Goal: Contribute content: Contribute content

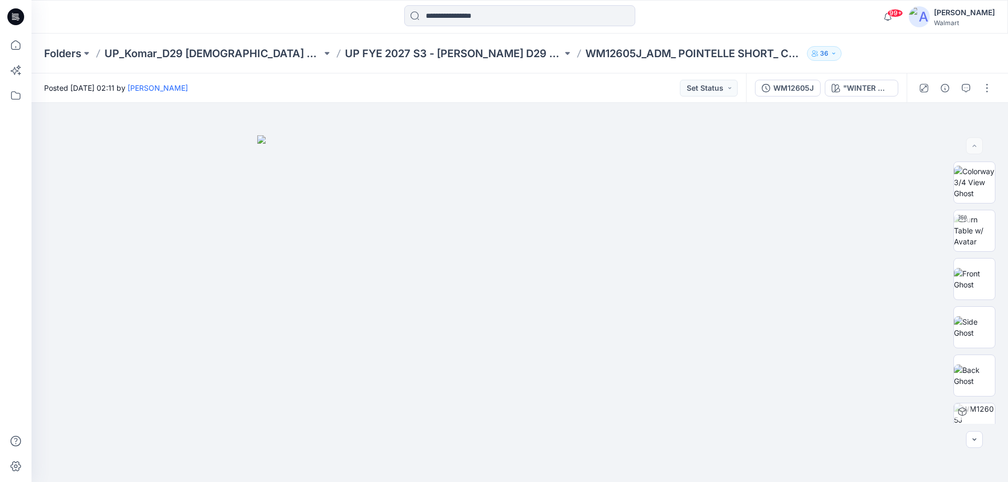
click at [23, 17] on icon at bounding box center [15, 16] width 17 height 17
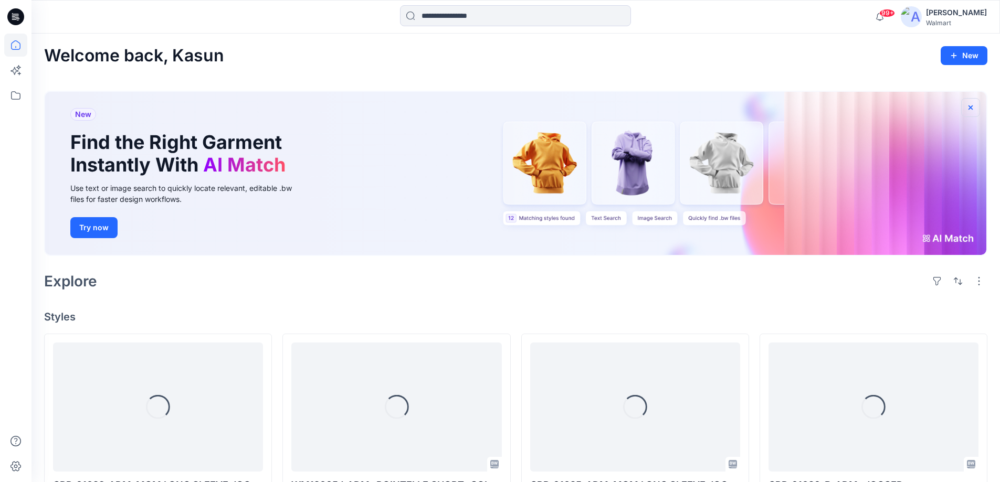
click at [967, 104] on icon "button" at bounding box center [970, 107] width 8 height 8
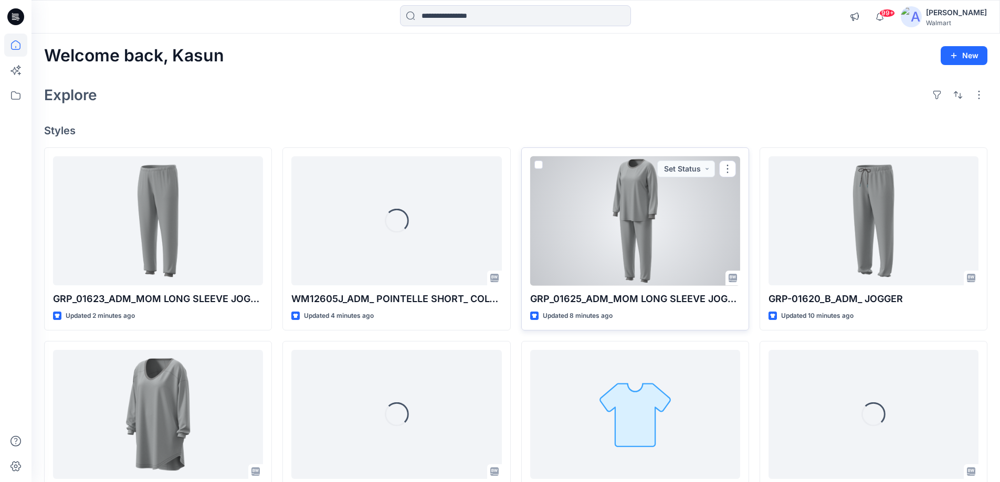
click at [610, 251] on div at bounding box center [635, 221] width 210 height 130
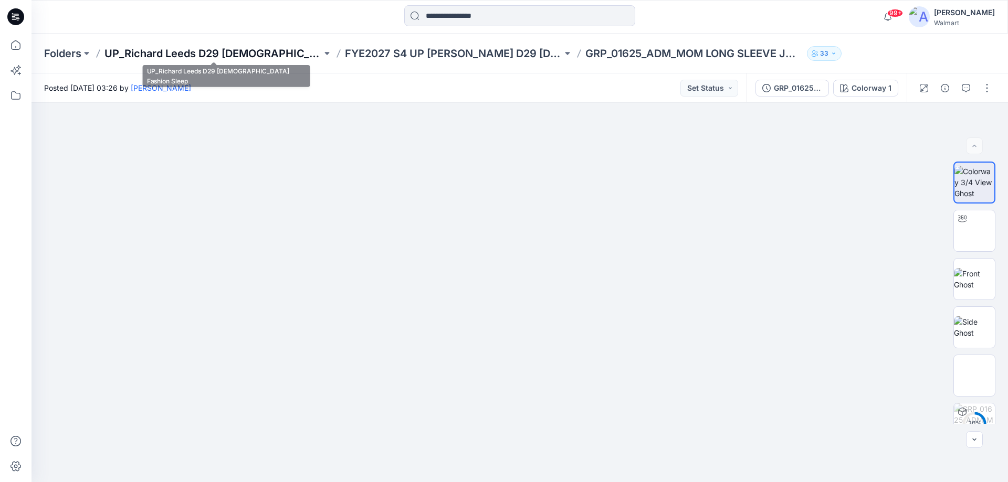
click at [237, 54] on p "UP_Richard Leeds D29 Ladies Fashion Sleep" at bounding box center [212, 53] width 217 height 15
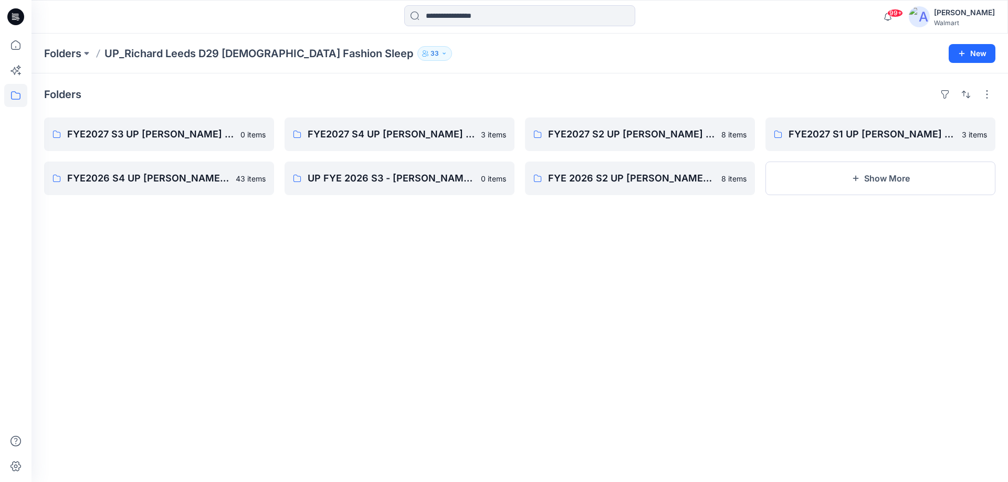
click at [17, 23] on icon at bounding box center [15, 16] width 17 height 17
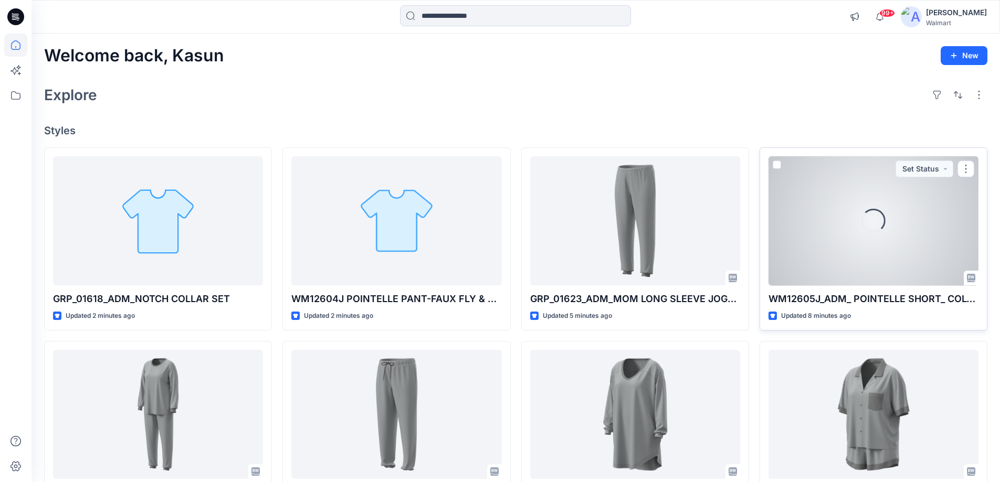
click at [856, 223] on div "Loading..." at bounding box center [873, 221] width 210 height 130
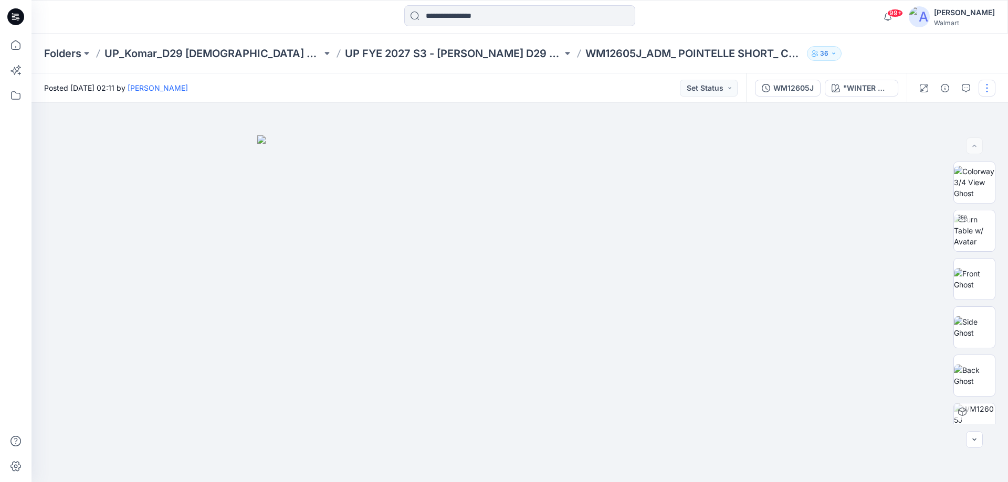
click at [983, 93] on button "button" at bounding box center [986, 88] width 17 height 17
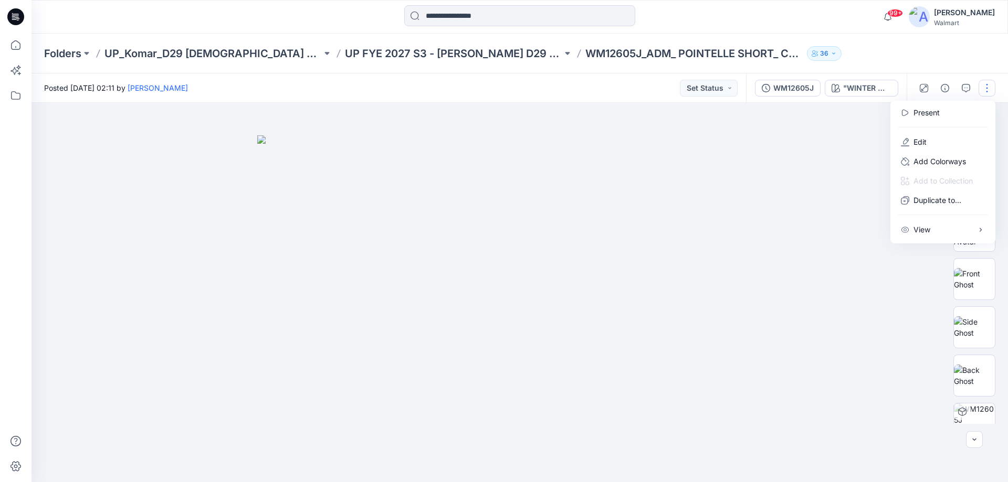
click at [833, 204] on div at bounding box center [519, 293] width 976 height 380
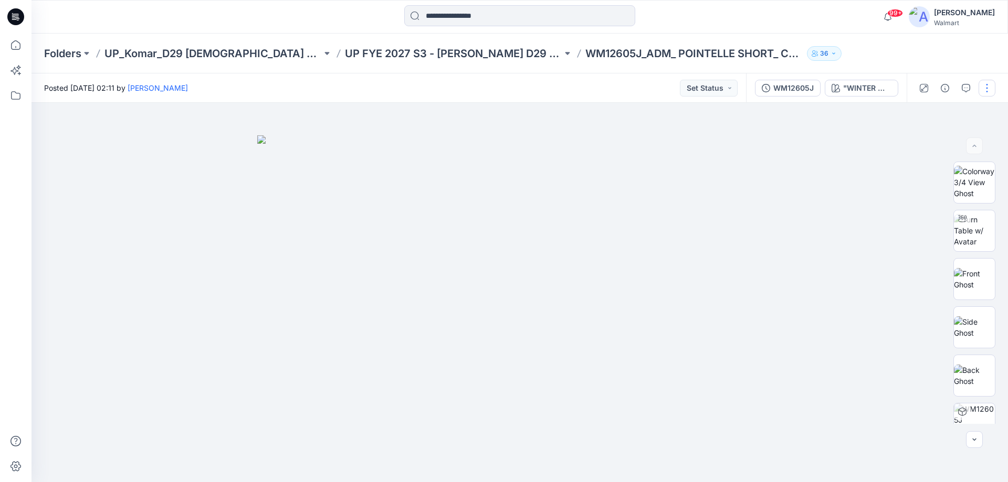
click at [989, 91] on button "button" at bounding box center [986, 88] width 17 height 17
click at [928, 147] on button "Edit" at bounding box center [942, 141] width 97 height 19
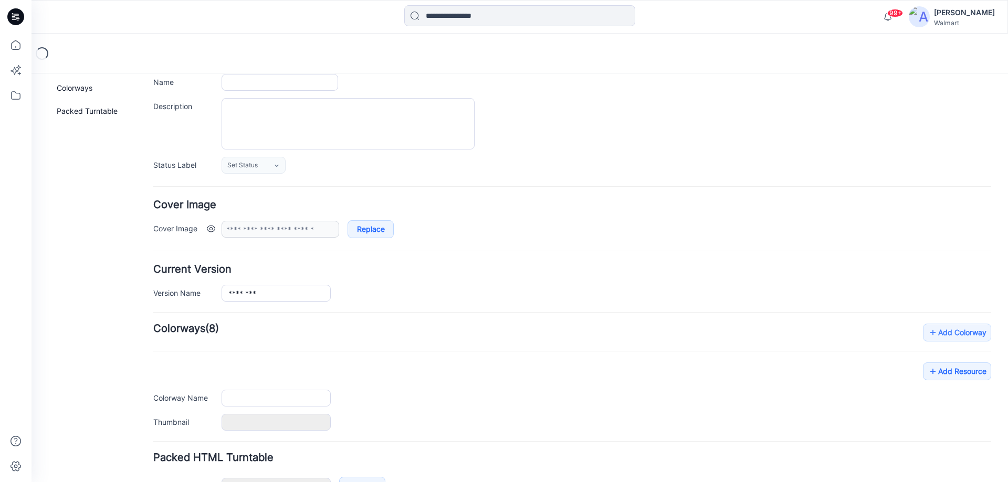
scroll to position [146, 0]
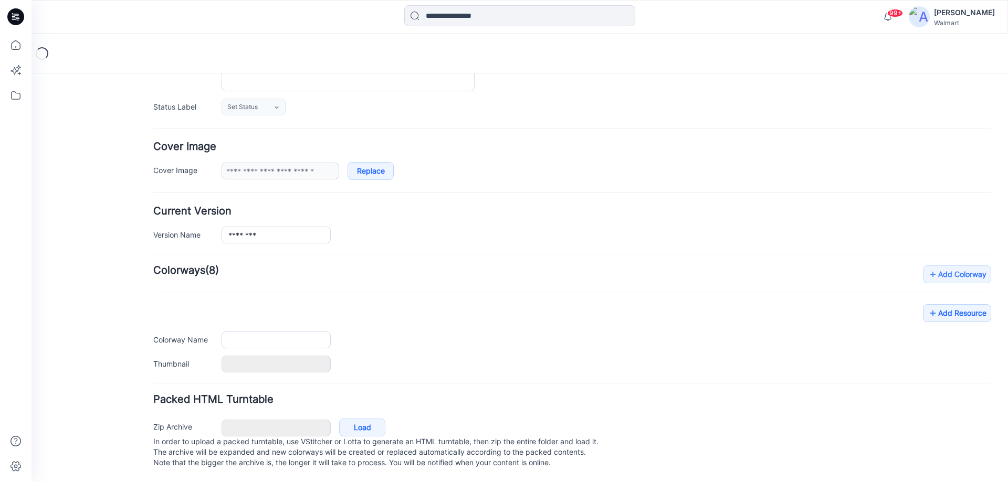
type input "**********"
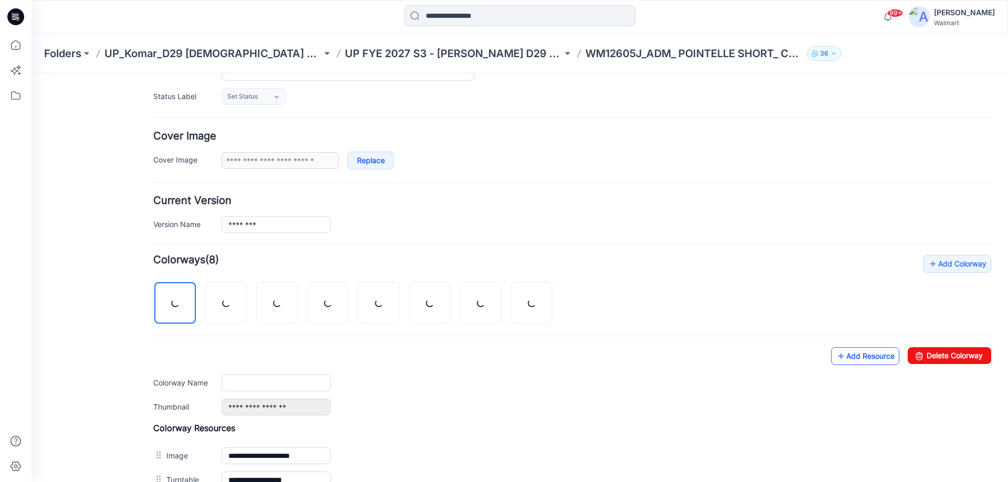
click at [847, 354] on link "Add Resource" at bounding box center [865, 356] width 68 height 18
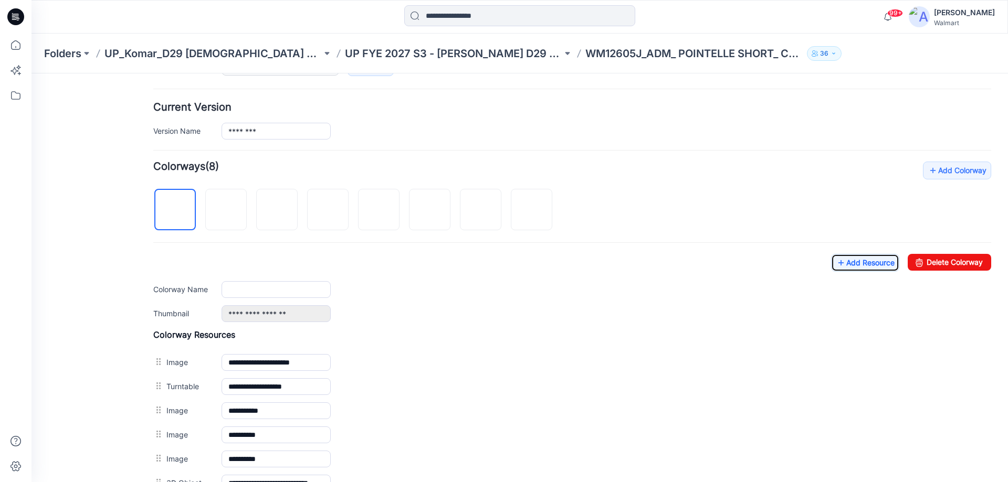
scroll to position [356, 0]
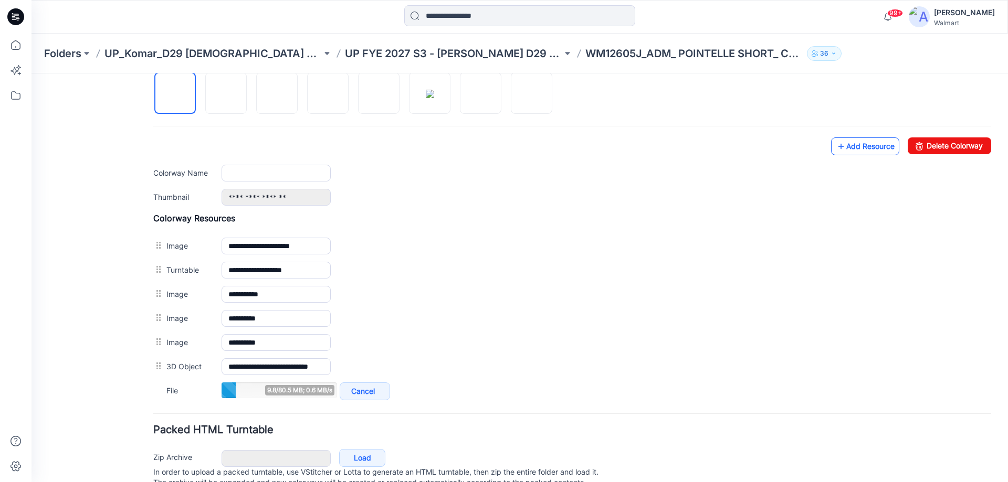
click at [847, 146] on link "Add Resource" at bounding box center [865, 147] width 68 height 18
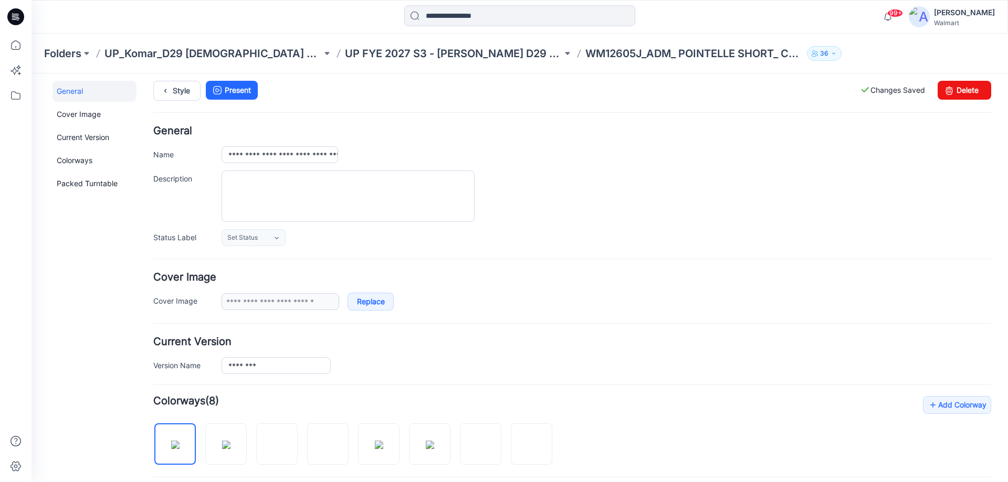
scroll to position [0, 0]
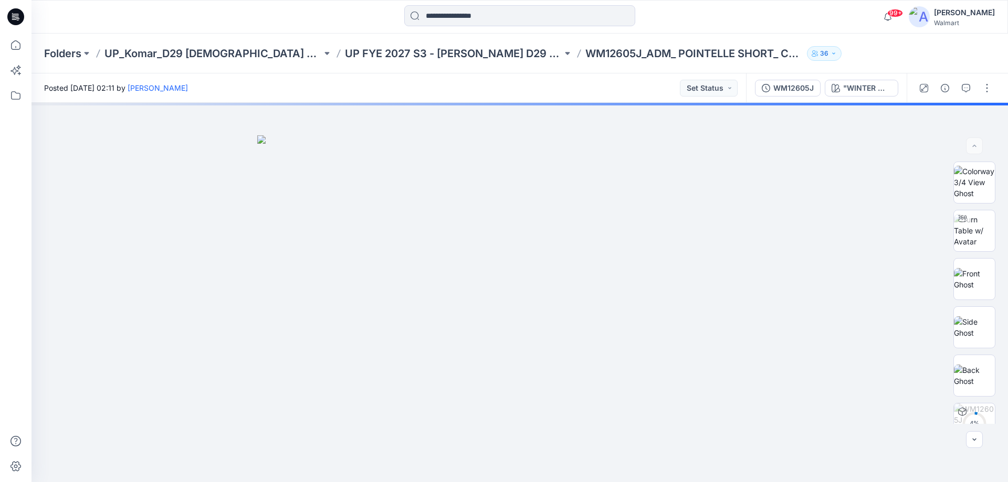
click at [15, 14] on icon at bounding box center [16, 14] width 5 height 1
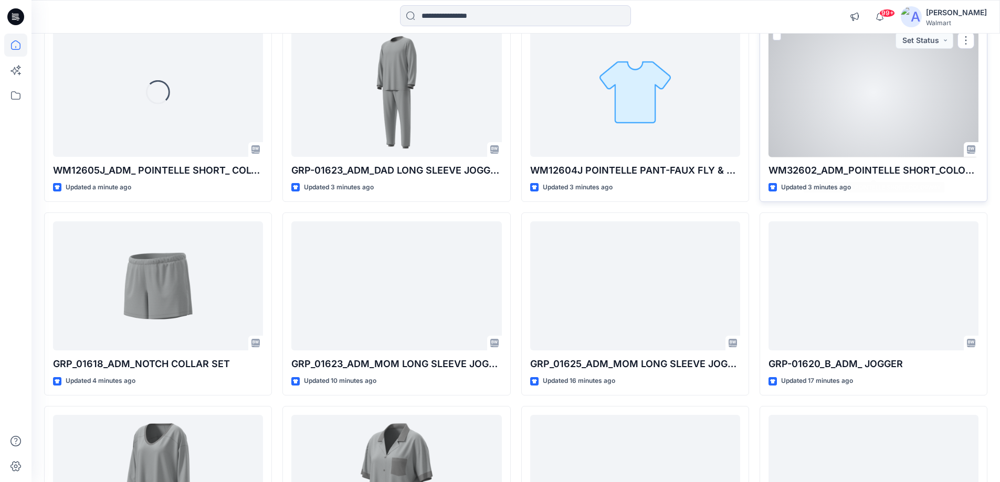
scroll to position [210, 0]
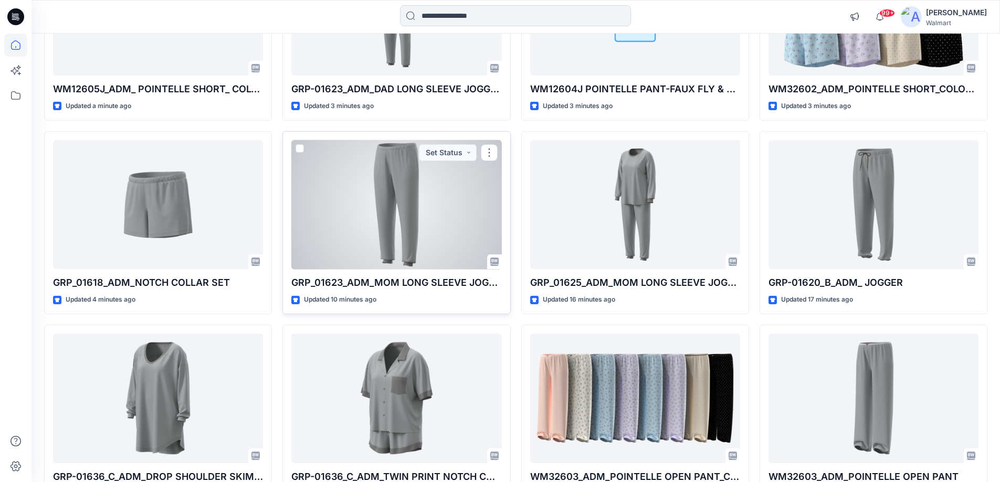
click at [424, 233] on div at bounding box center [396, 205] width 210 height 130
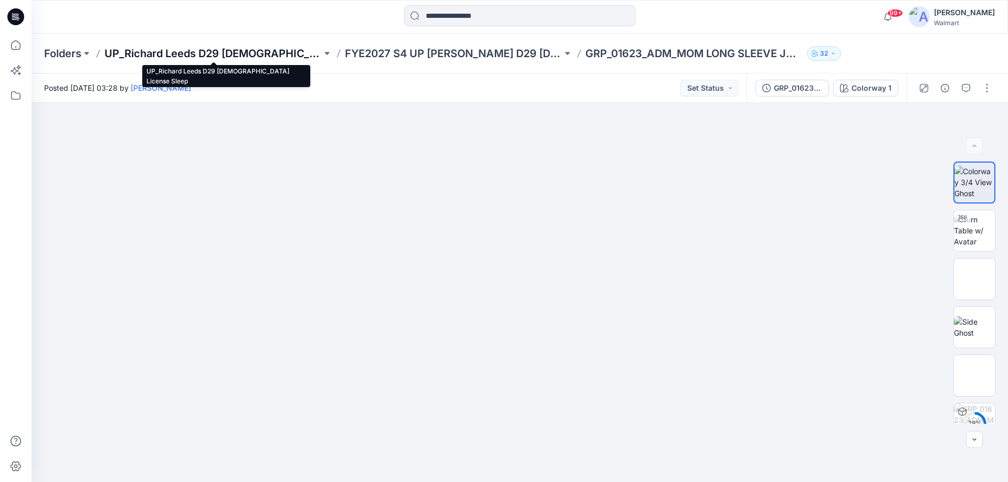
click at [259, 52] on p "UP_Richard Leeds D29 [DEMOGRAPHIC_DATA] License Sleep" at bounding box center [212, 53] width 217 height 15
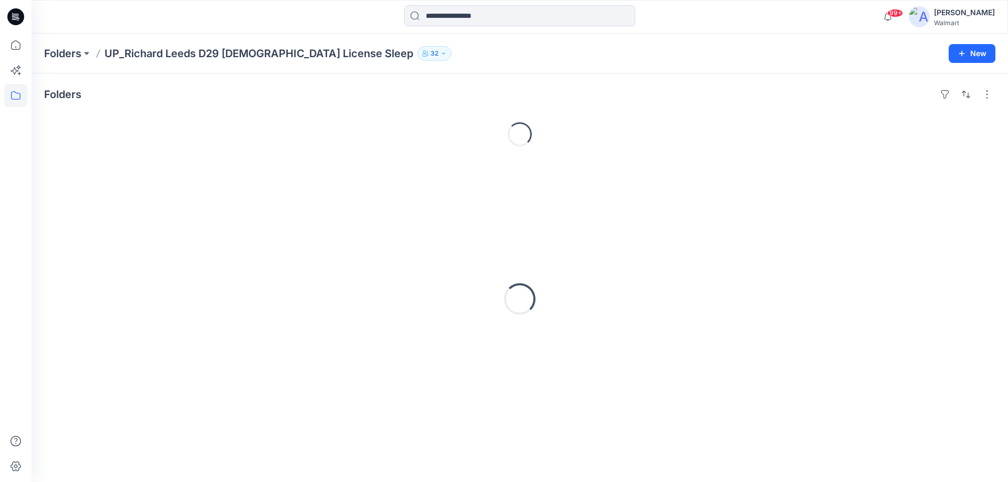
click at [267, 54] on p "UP_Richard Leeds D29 [DEMOGRAPHIC_DATA] License Sleep" at bounding box center [258, 53] width 309 height 15
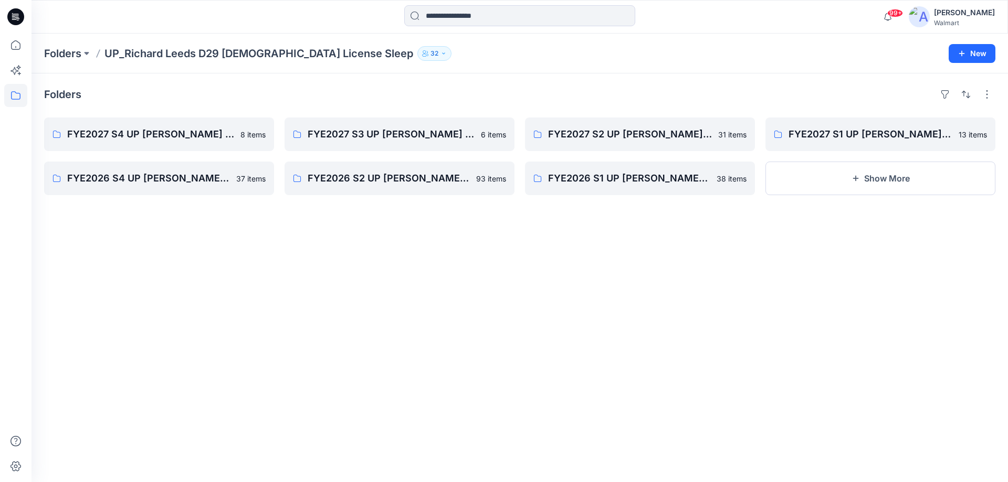
click at [22, 15] on icon at bounding box center [15, 16] width 17 height 17
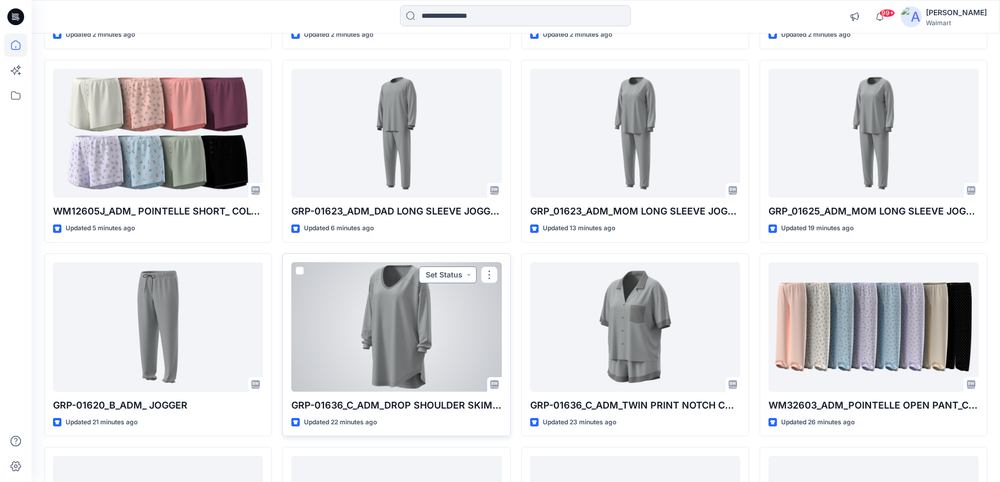
scroll to position [262, 0]
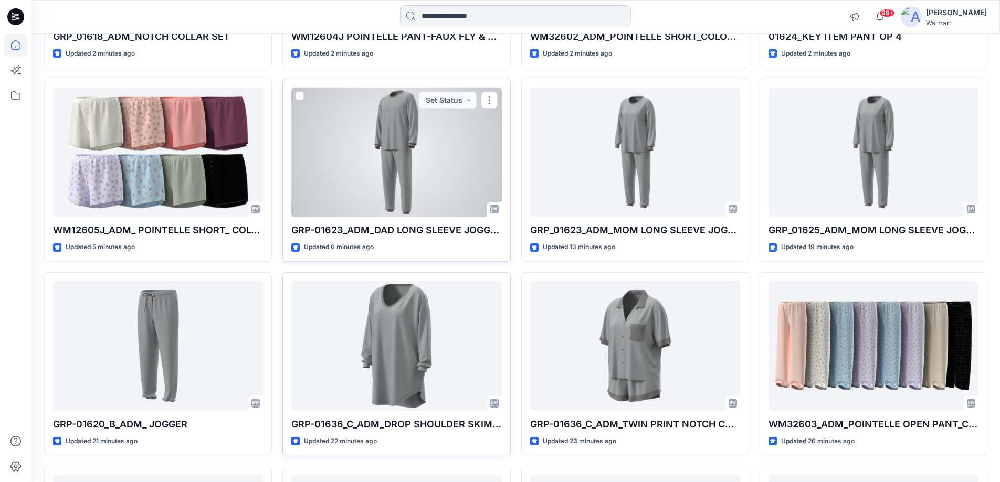
click at [407, 174] on div at bounding box center [396, 153] width 210 height 130
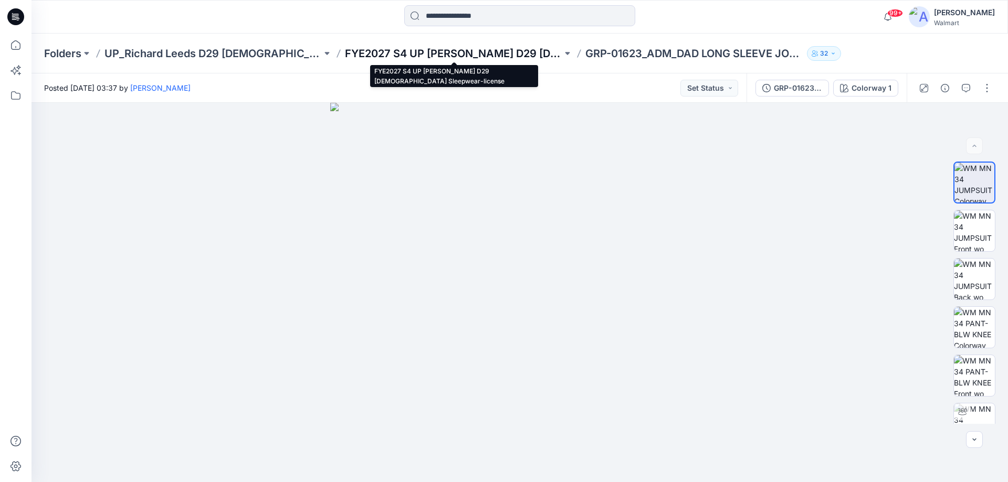
click at [492, 56] on p "FYE2027 S4 UP [PERSON_NAME] D29 [DEMOGRAPHIC_DATA] Sleepwear-license" at bounding box center [453, 53] width 217 height 15
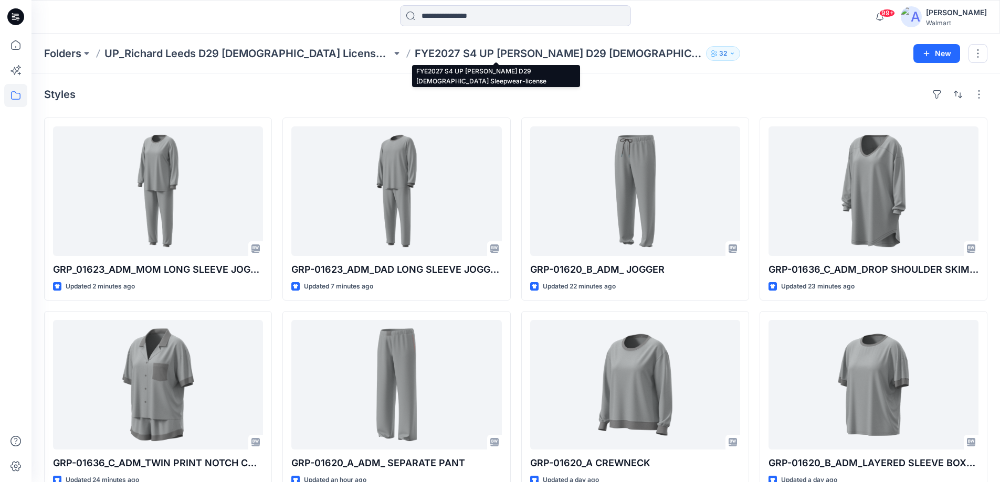
click at [415, 54] on p "FYE2027 S4 UP [PERSON_NAME] D29 [DEMOGRAPHIC_DATA] Sleepwear-license" at bounding box center [558, 53] width 287 height 15
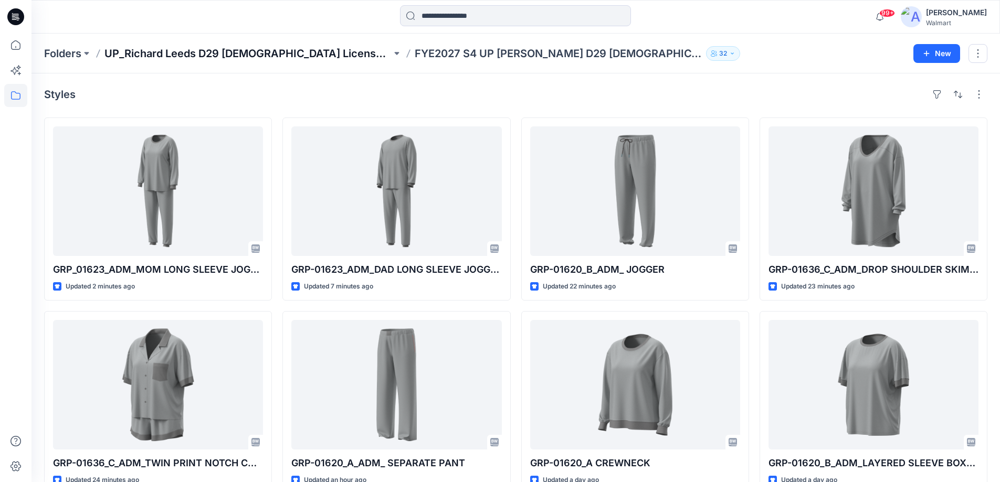
click at [260, 52] on p "UP_Richard Leeds D29 [DEMOGRAPHIC_DATA] License Sleep" at bounding box center [247, 53] width 287 height 15
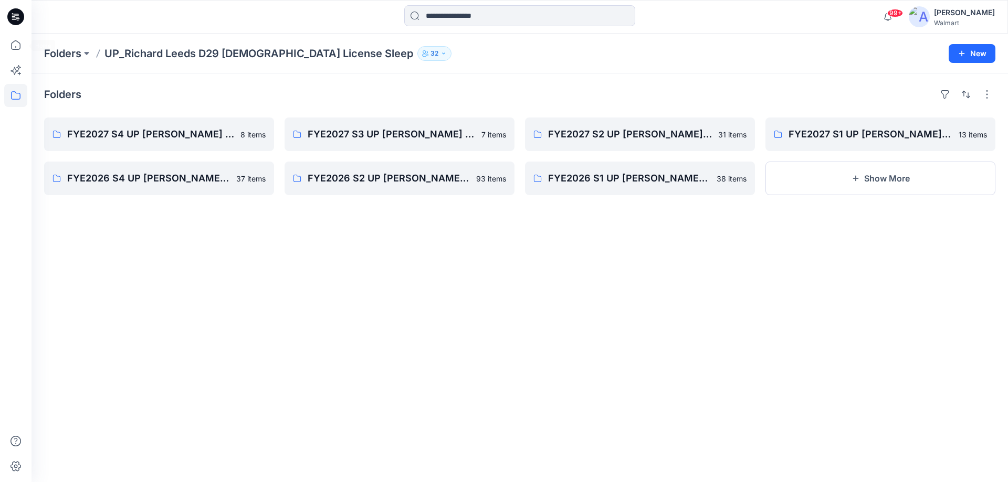
click at [22, 16] on icon at bounding box center [15, 16] width 17 height 17
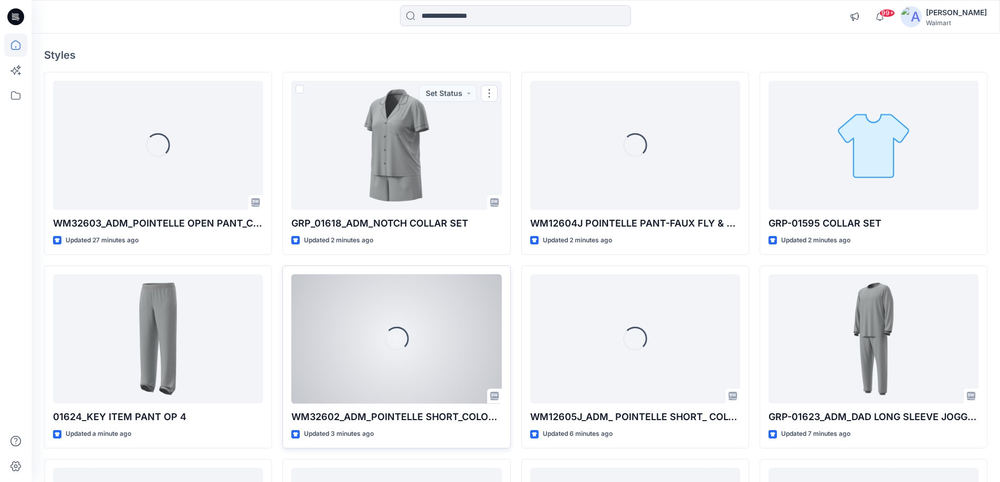
scroll to position [157, 0]
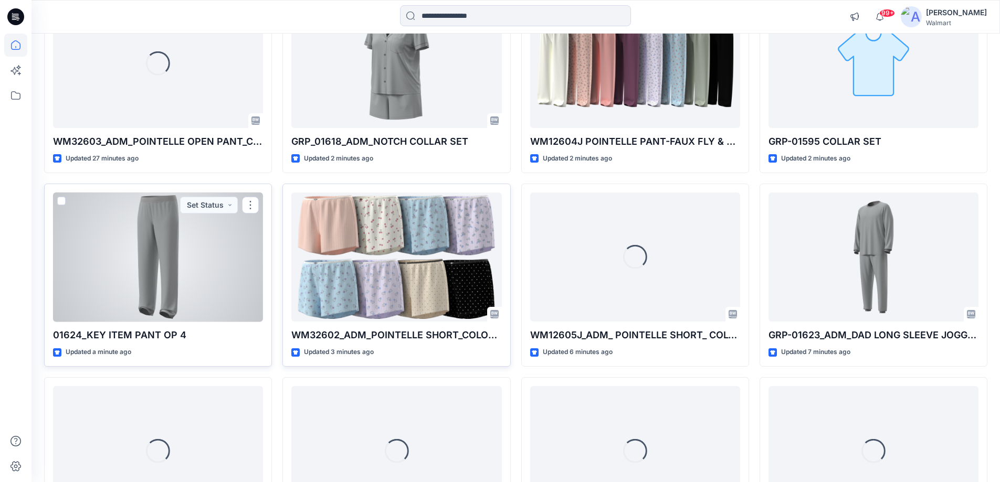
click at [181, 272] on div at bounding box center [158, 258] width 210 height 130
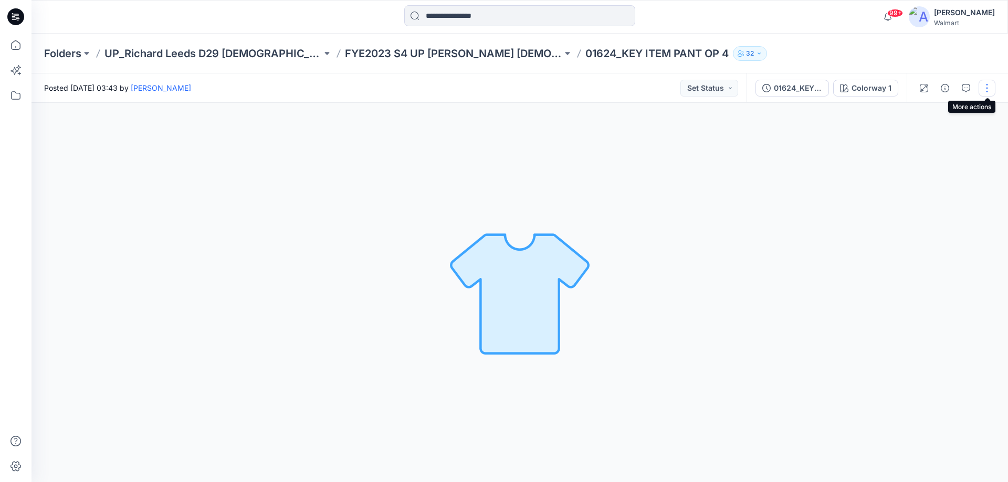
click at [987, 94] on button "button" at bounding box center [986, 88] width 17 height 17
click at [929, 136] on button "Edit" at bounding box center [942, 141] width 97 height 19
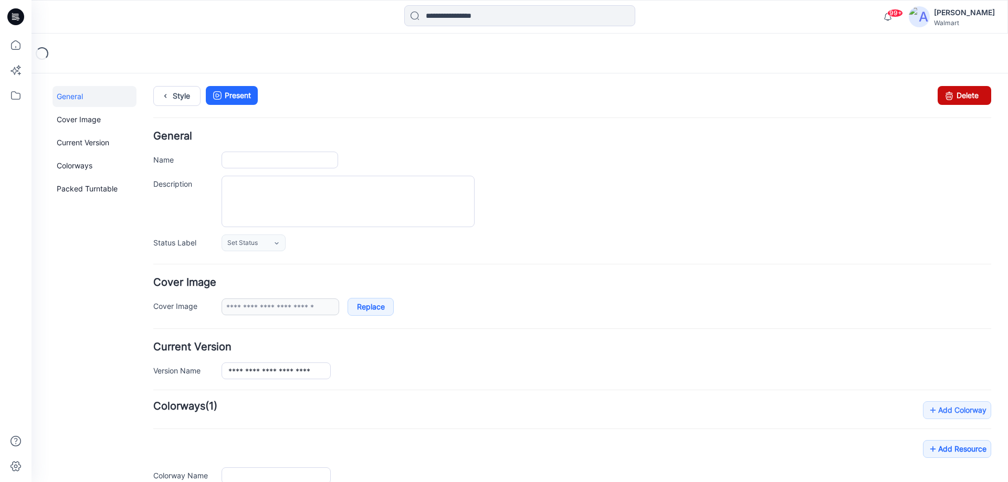
type input "**********"
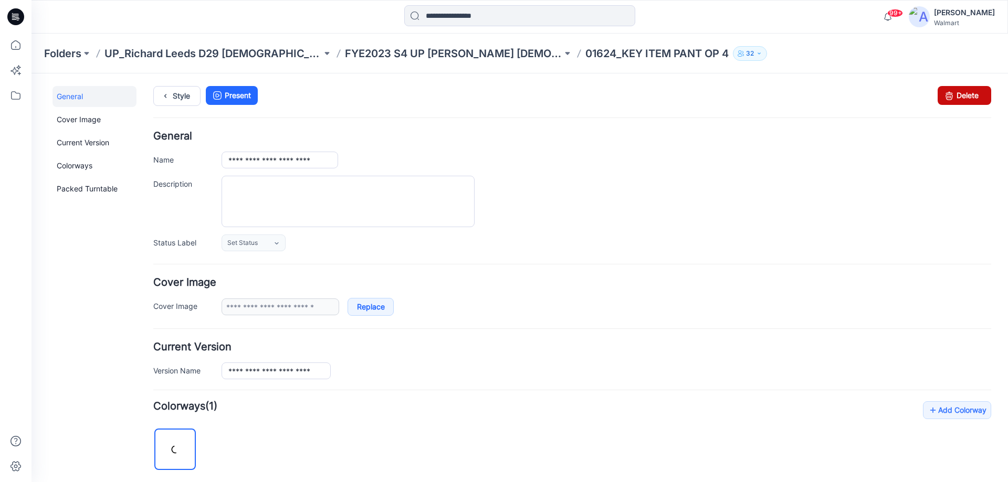
click at [942, 100] on icon at bounding box center [949, 95] width 15 height 19
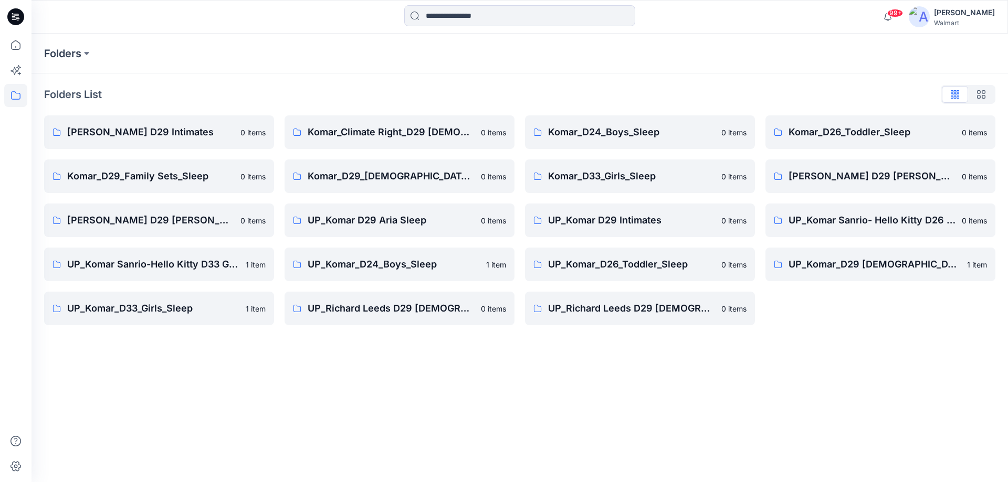
click at [13, 14] on icon at bounding box center [13, 13] width 2 height 1
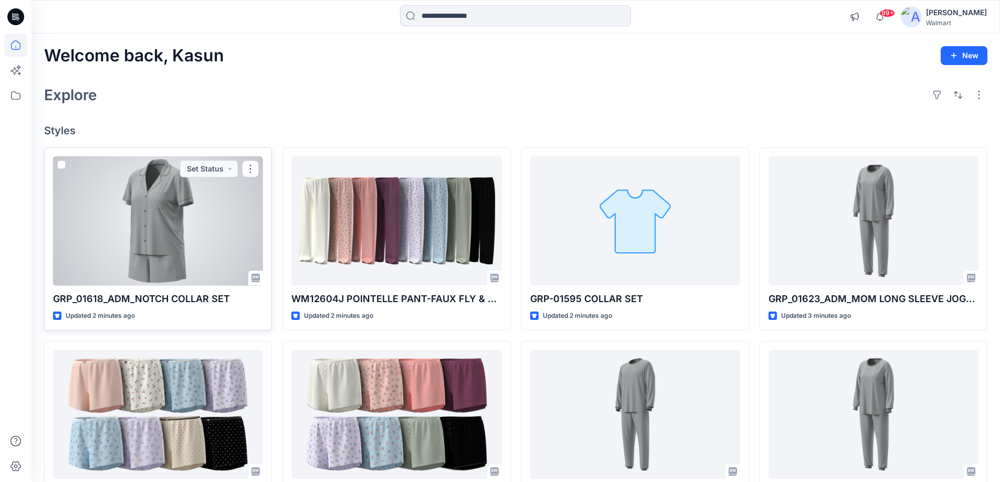
click at [159, 255] on div at bounding box center [158, 221] width 210 height 130
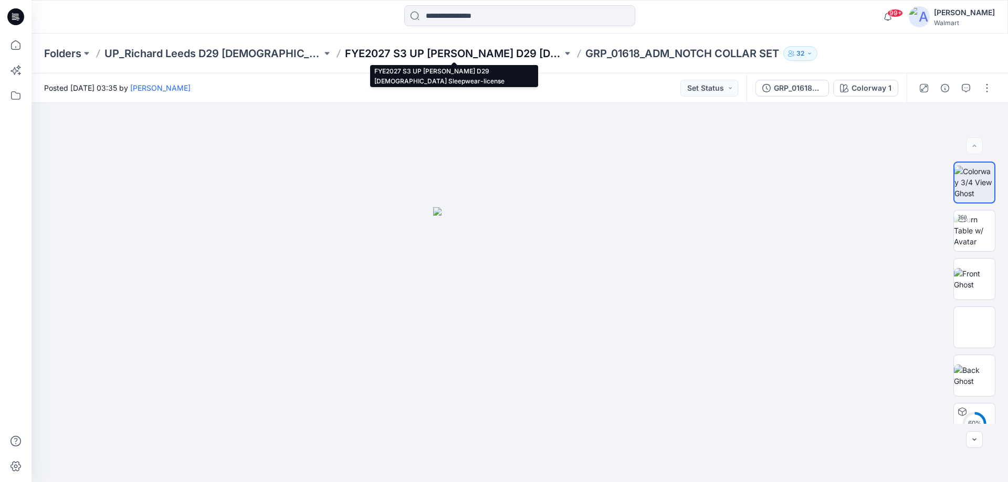
click at [399, 57] on p "FYE2027 S3 UP [PERSON_NAME] D29 [DEMOGRAPHIC_DATA] Sleepwear-license" at bounding box center [453, 53] width 217 height 15
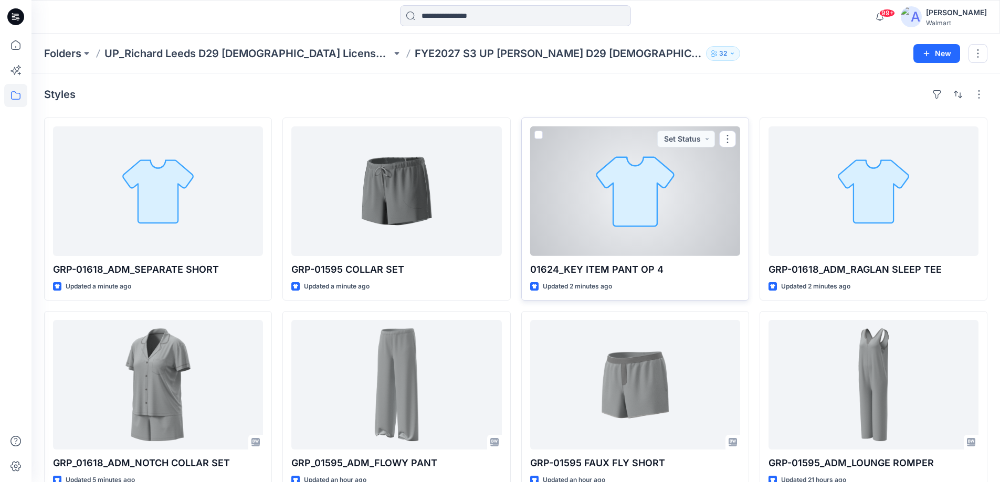
click at [626, 236] on div at bounding box center [635, 192] width 210 height 130
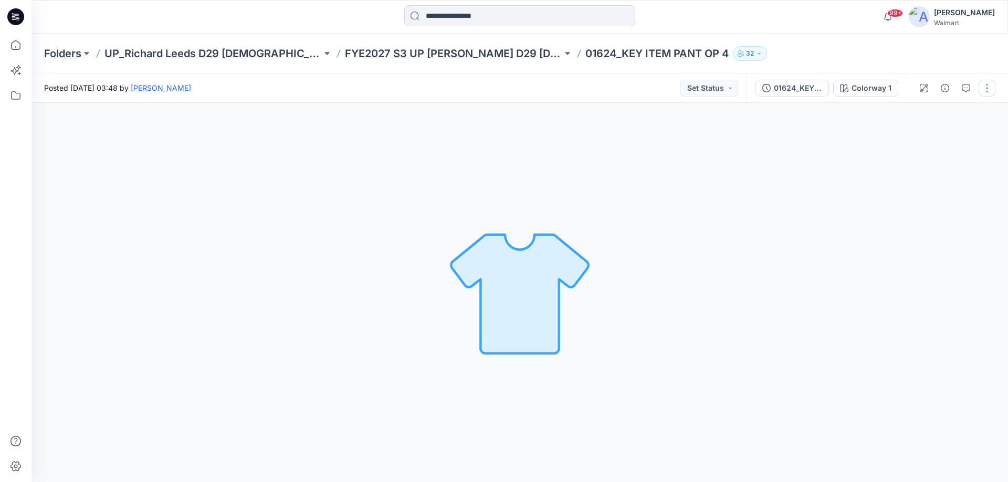
click at [985, 89] on button "button" at bounding box center [986, 88] width 17 height 17
click at [946, 144] on button "Edit" at bounding box center [942, 141] width 97 height 19
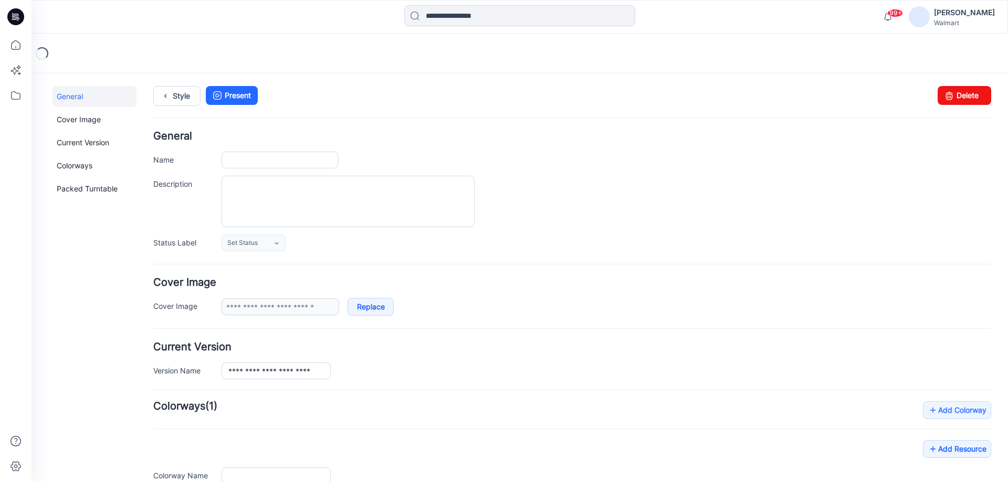
type input "**********"
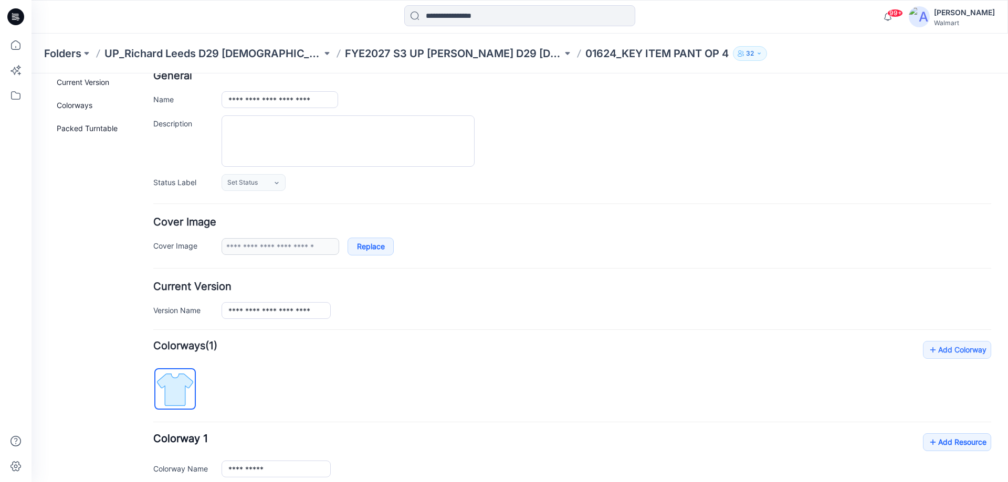
scroll to position [157, 0]
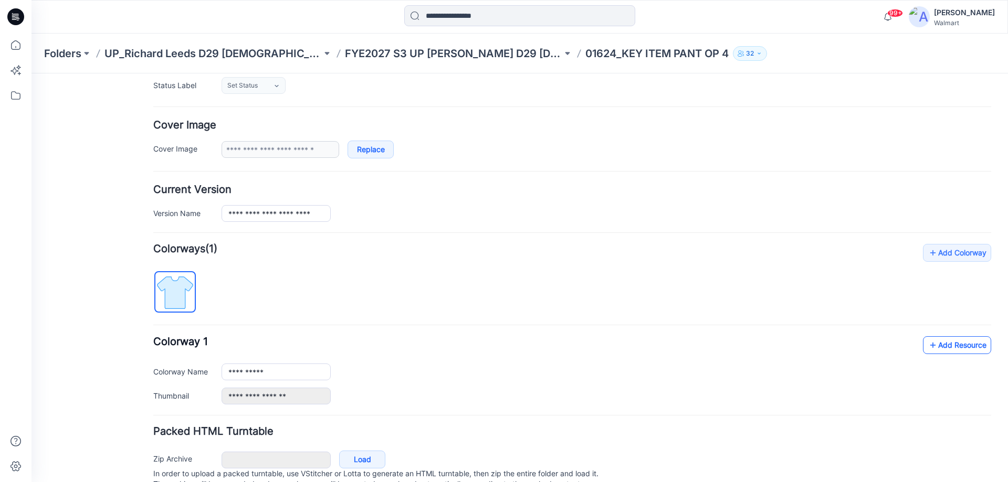
click at [952, 346] on link "Add Resource" at bounding box center [957, 345] width 68 height 18
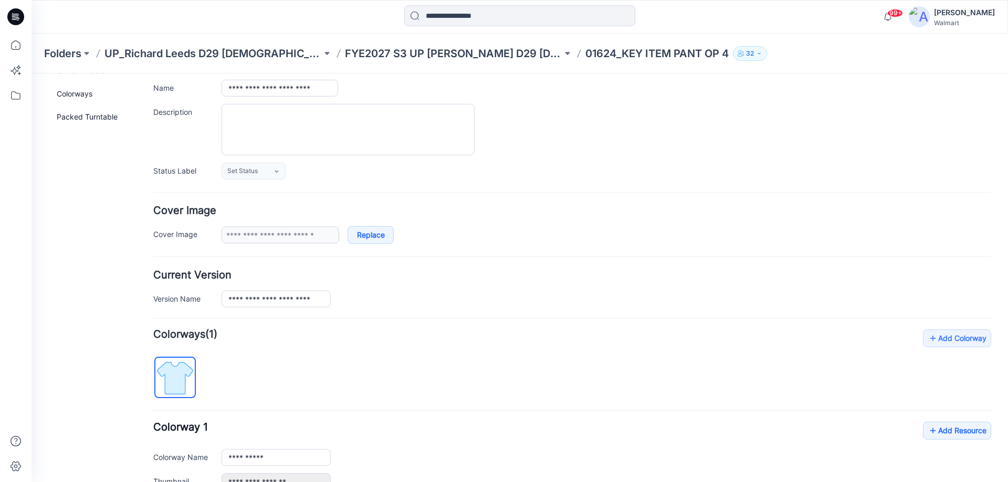
scroll to position [0, 0]
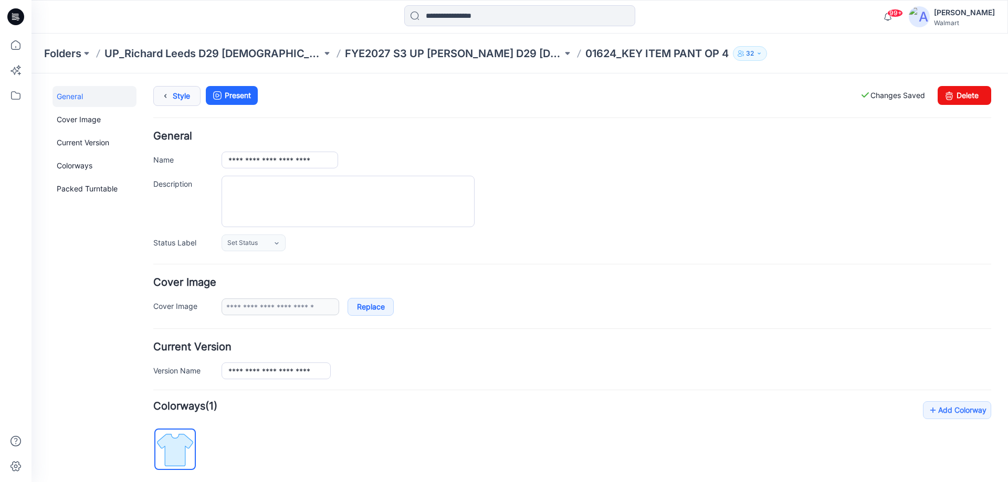
click at [186, 96] on link "Style" at bounding box center [176, 96] width 47 height 20
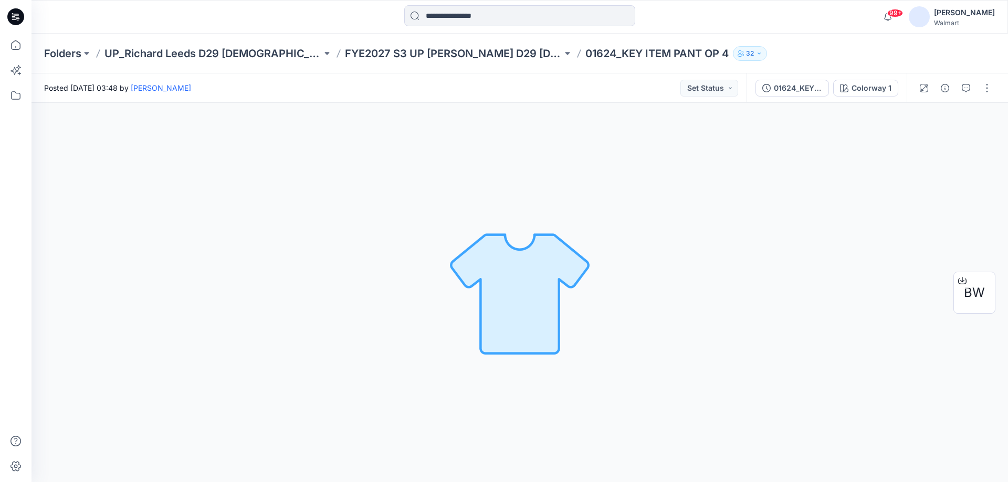
click at [26, 20] on div at bounding box center [16, 17] width 34 height 34
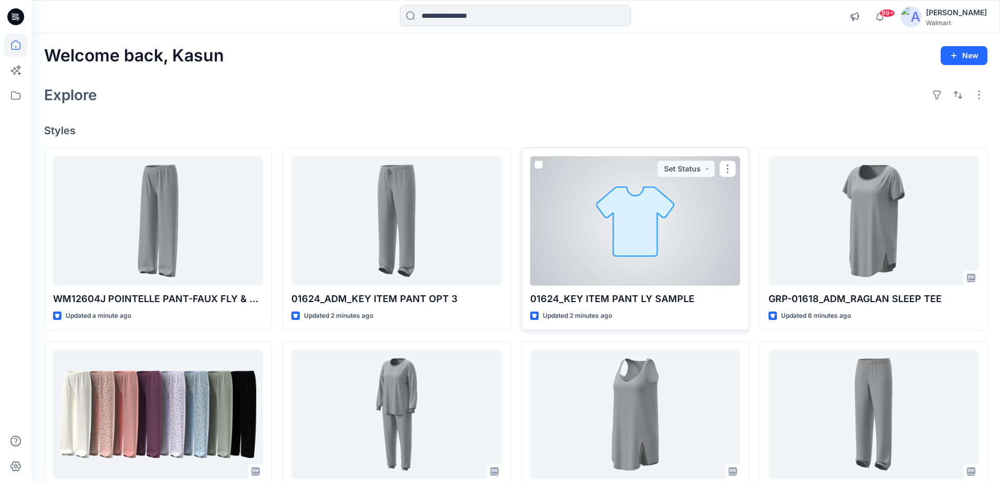
click at [670, 240] on div at bounding box center [635, 221] width 210 height 130
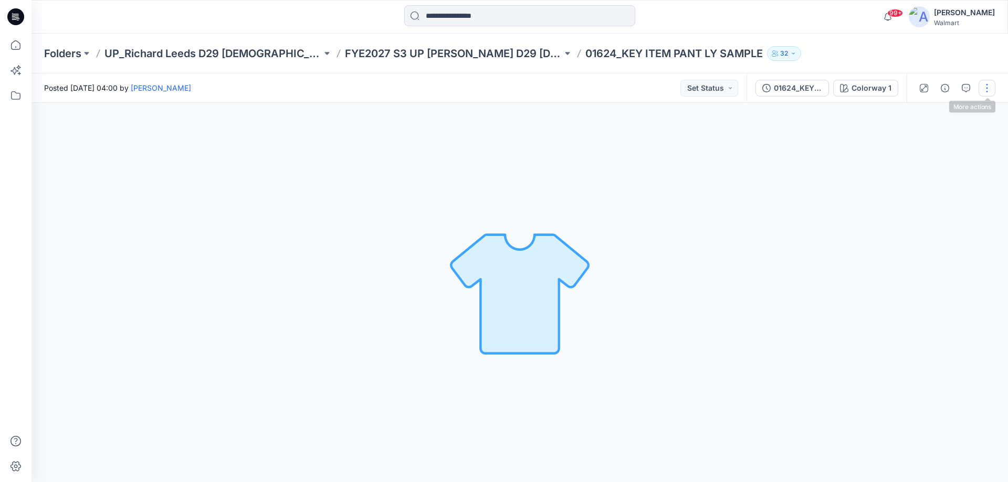
click at [989, 89] on button "button" at bounding box center [986, 88] width 17 height 17
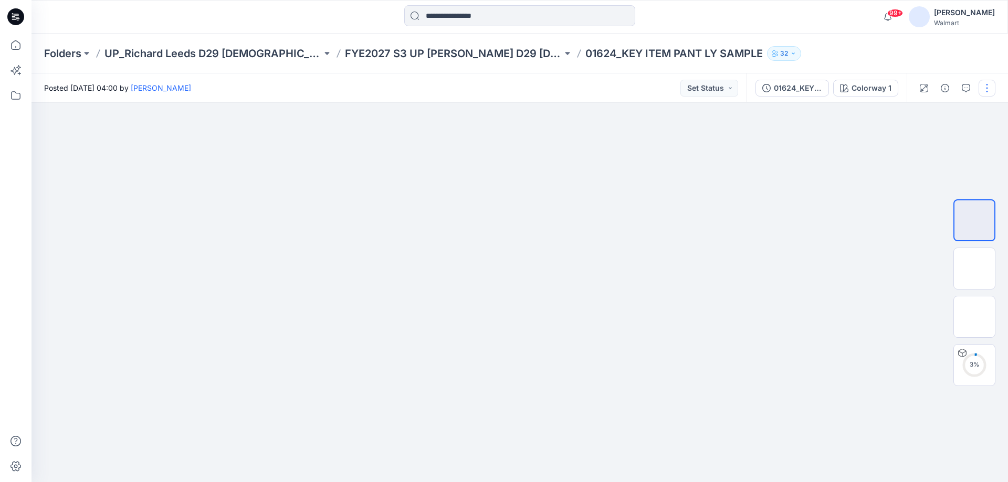
click at [983, 88] on button "button" at bounding box center [986, 88] width 17 height 17
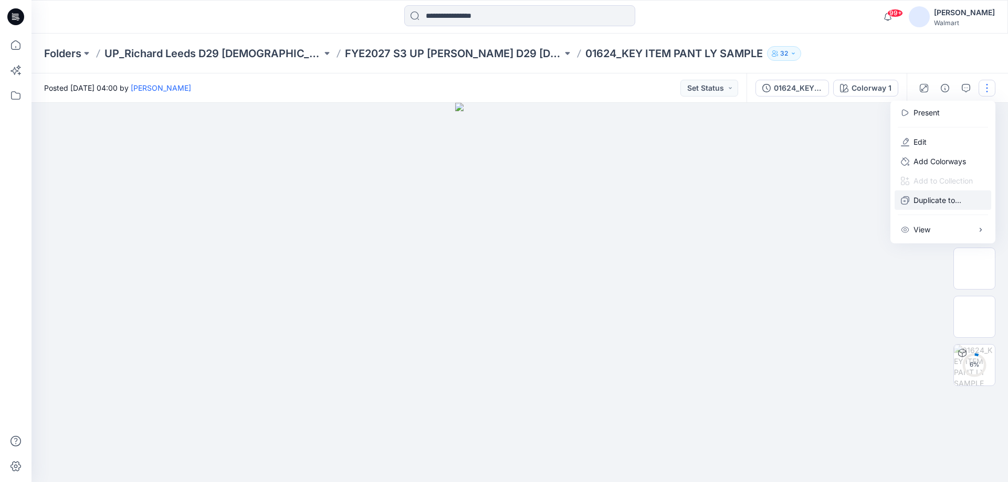
click at [926, 200] on p "Duplicate to..." at bounding box center [937, 200] width 48 height 11
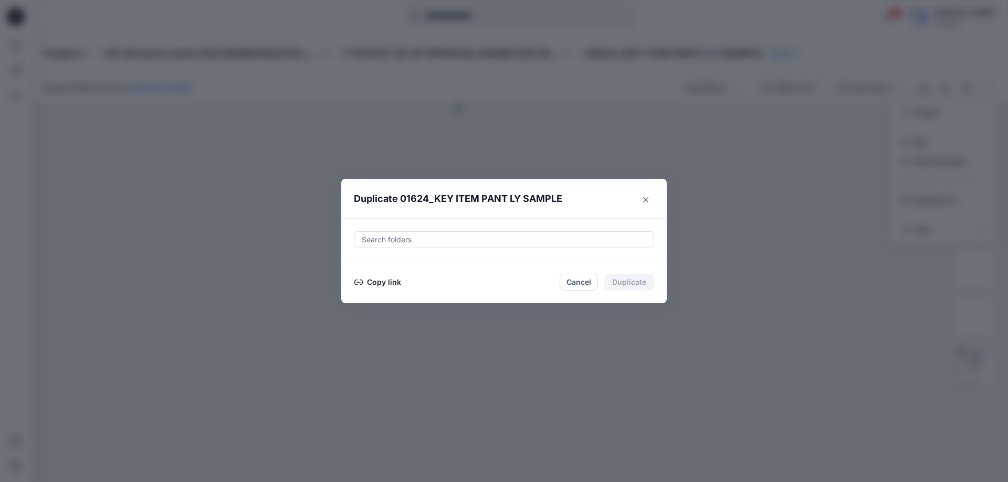
click at [445, 238] on div at bounding box center [504, 240] width 287 height 13
click at [388, 236] on div at bounding box center [504, 240] width 287 height 13
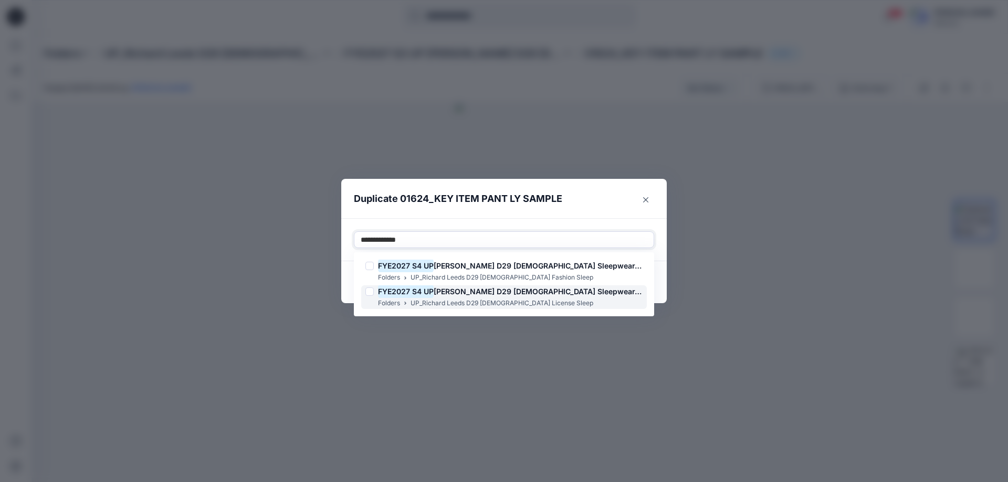
click at [458, 295] on span "Richard Leeds D29 Ladies Sleepwear-license" at bounding box center [549, 291] width 230 height 9
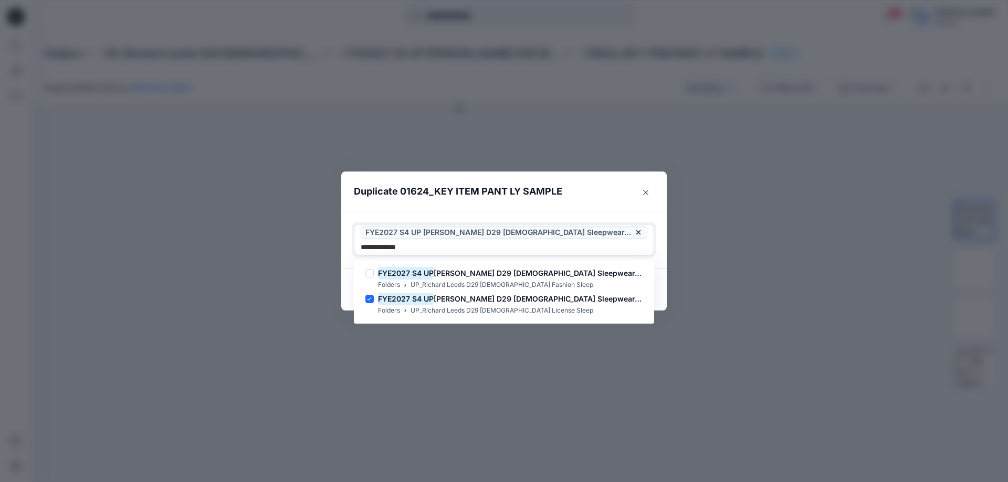
type input "**********"
click at [781, 265] on div "Duplicate 01624_KEY ITEM PANT LY SAMPLE Use Up and Down to choose options, pres…" at bounding box center [504, 241] width 1008 height 482
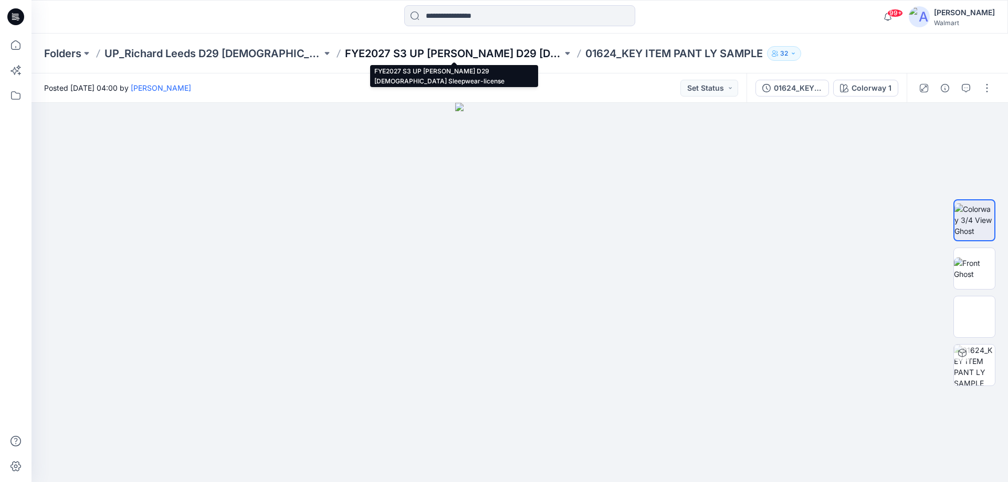
click at [396, 52] on p "FYE2027 S3 UP [PERSON_NAME] D29 [DEMOGRAPHIC_DATA] Sleepwear-license" at bounding box center [453, 53] width 217 height 15
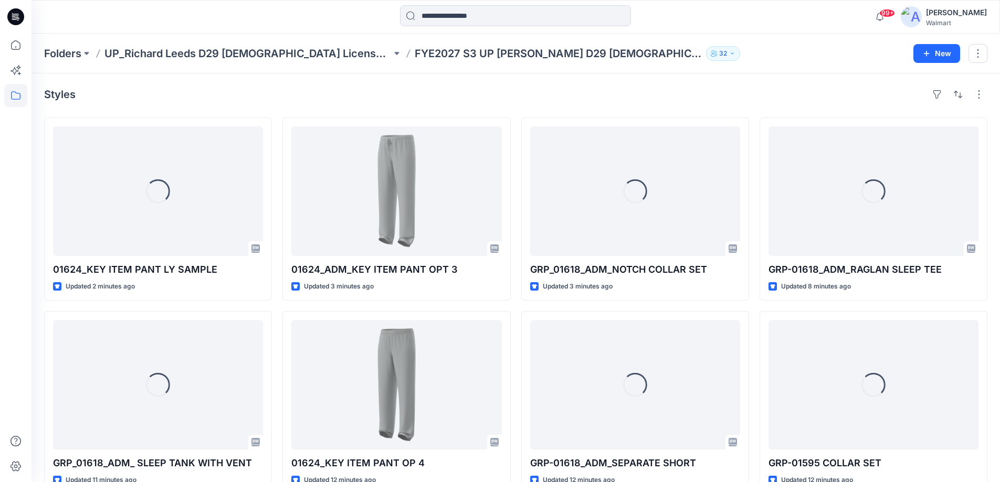
click at [24, 16] on icon at bounding box center [15, 16] width 17 height 17
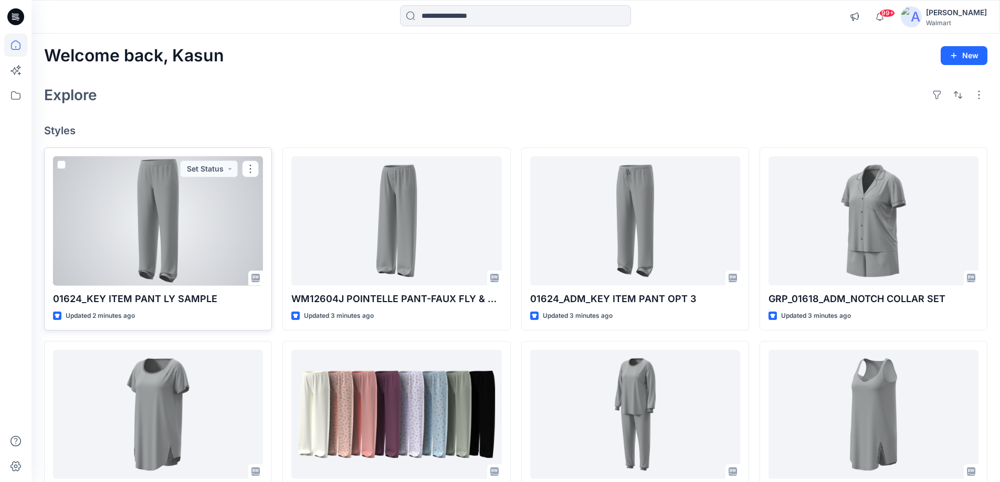
click at [192, 223] on div at bounding box center [158, 221] width 210 height 130
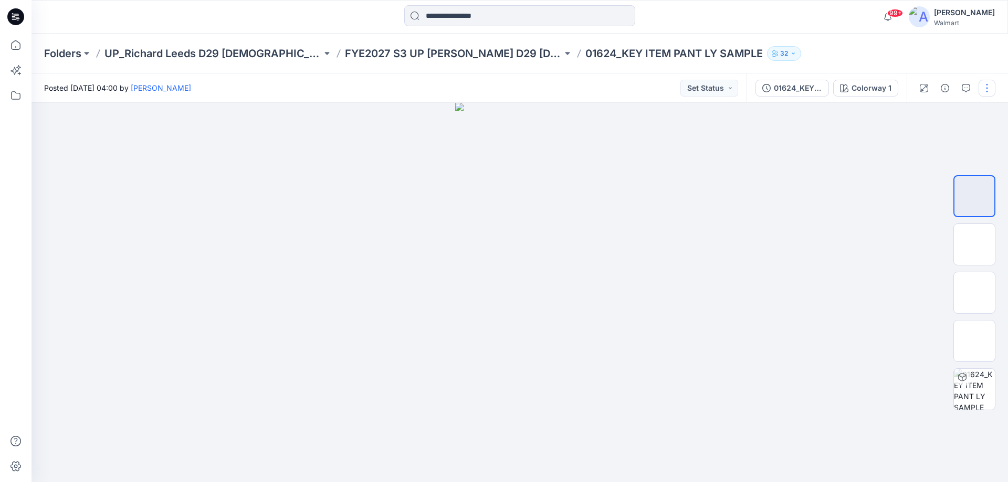
click at [991, 88] on button "button" at bounding box center [986, 88] width 17 height 17
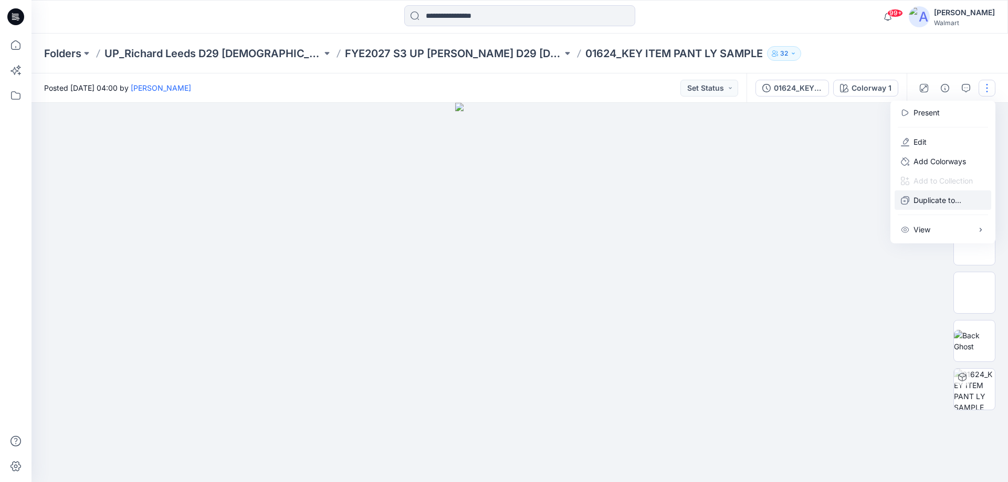
click at [942, 199] on p "Duplicate to..." at bounding box center [937, 200] width 48 height 11
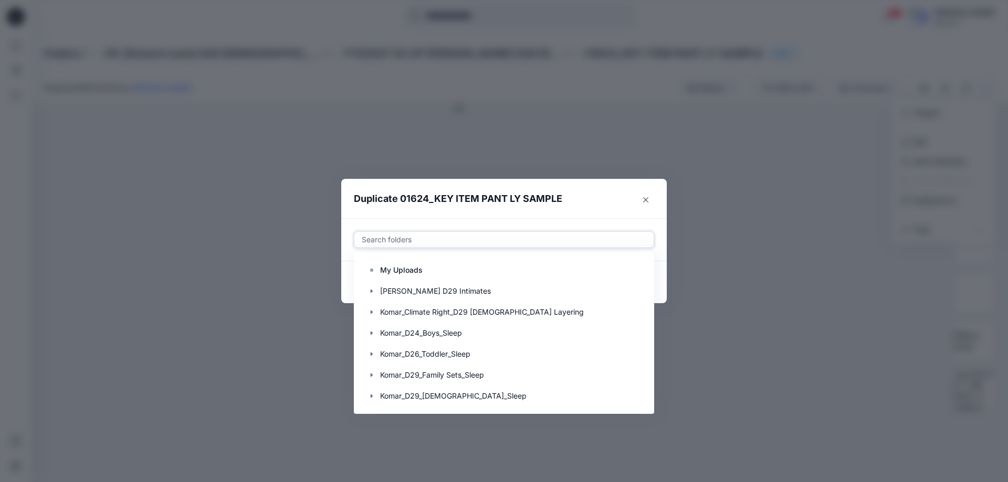
click at [463, 243] on div at bounding box center [504, 240] width 287 height 13
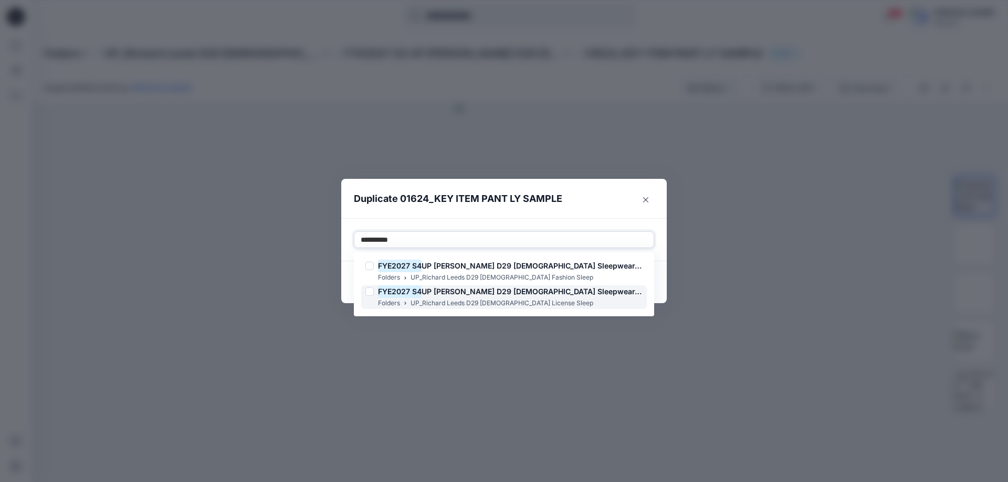
click at [461, 293] on span "UP Richard Leeds D29 Ladies Sleepwear-license" at bounding box center [543, 291] width 243 height 9
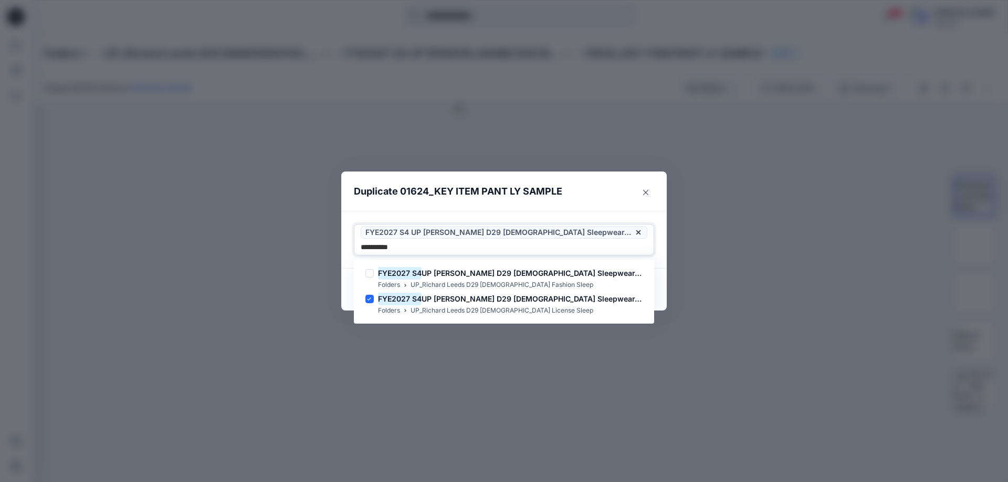
type input "**********"
click at [606, 208] on header "Duplicate 01624_KEY ITEM PANT LY SAMPLE" at bounding box center [493, 192] width 304 height 40
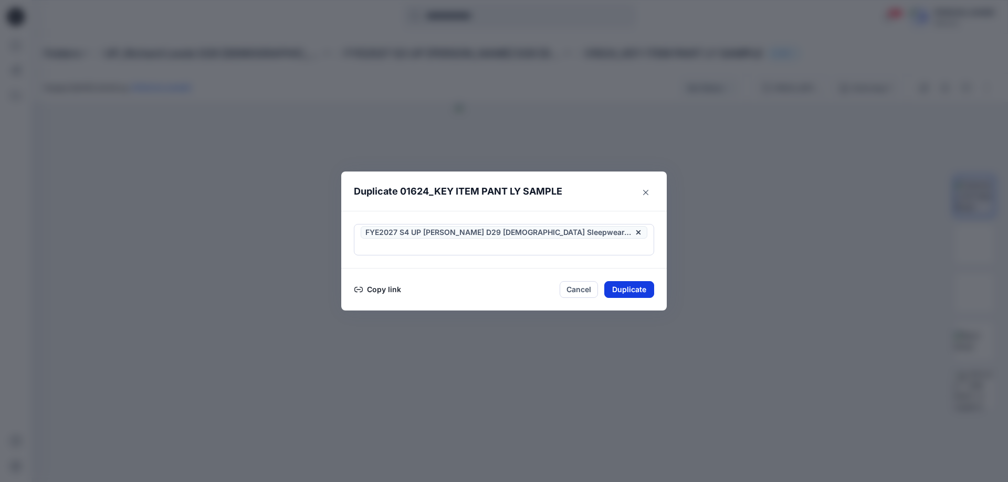
click at [627, 282] on button "Duplicate" at bounding box center [629, 289] width 50 height 17
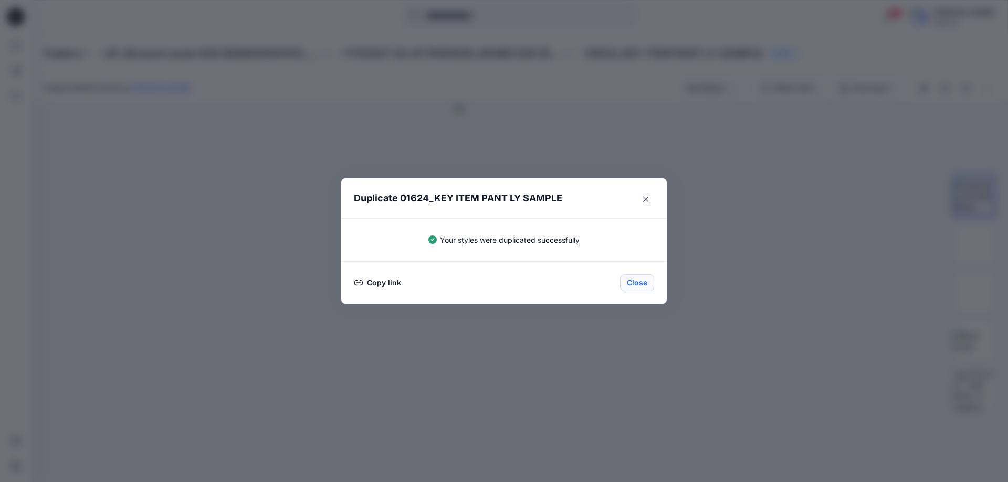
click at [634, 282] on button "Close" at bounding box center [637, 283] width 34 height 17
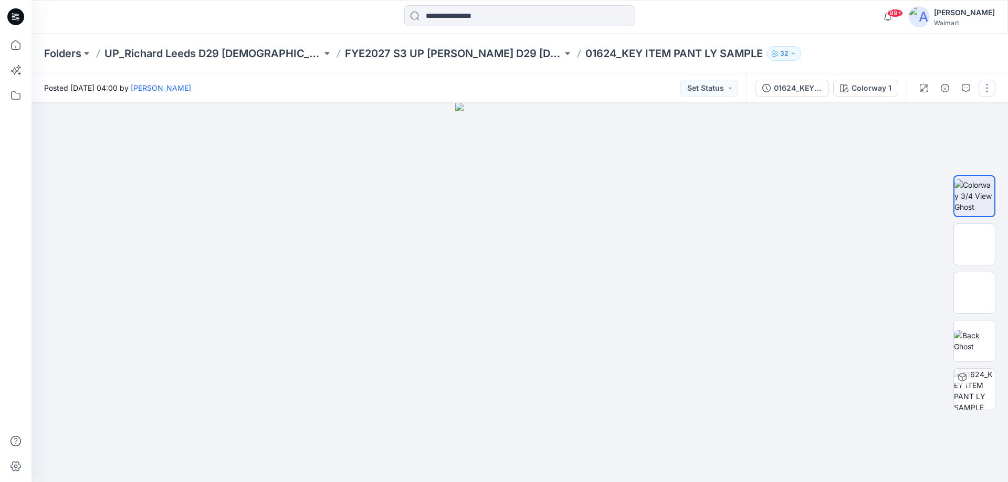
click at [992, 83] on button "button" at bounding box center [986, 88] width 17 height 17
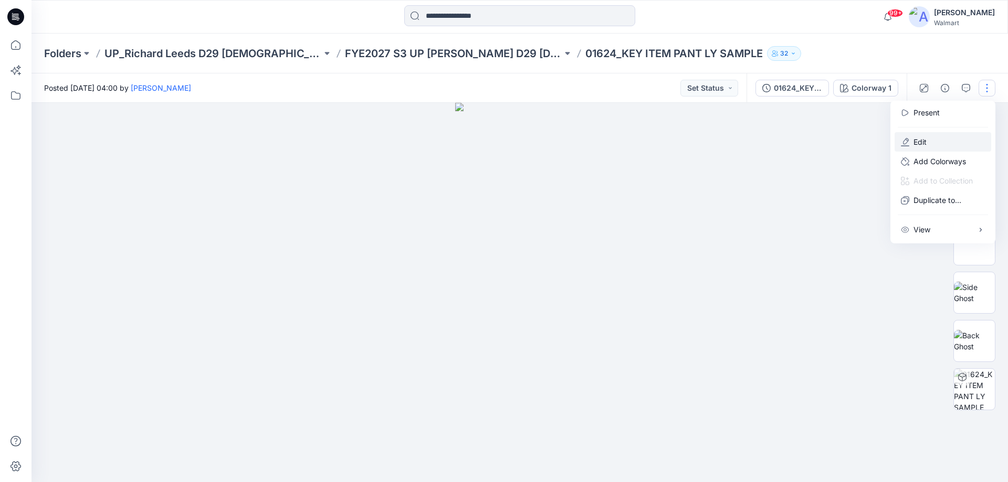
click at [924, 139] on p "Edit" at bounding box center [919, 141] width 13 height 11
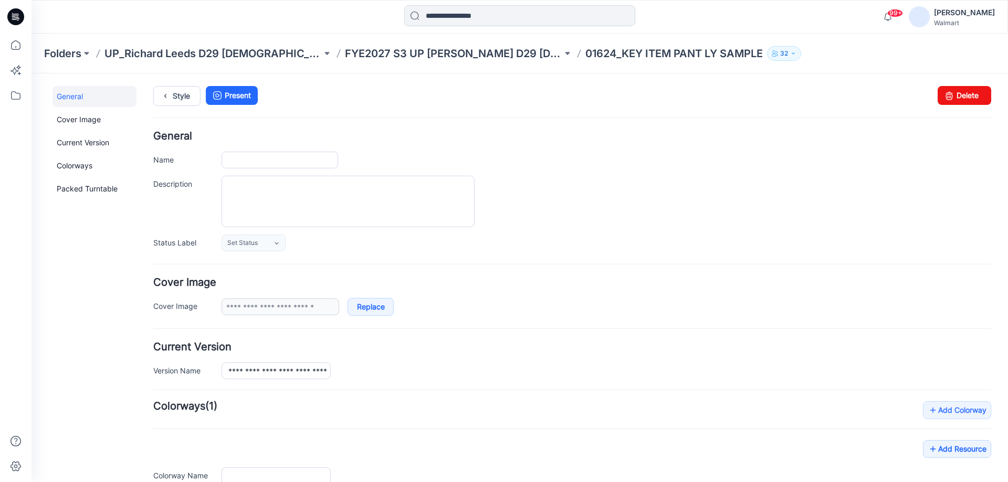
type input "**********"
drag, startPoint x: 950, startPoint y: 93, endPoint x: 585, endPoint y: 122, distance: 366.0
click at [950, 93] on link "Delete" at bounding box center [964, 95] width 54 height 19
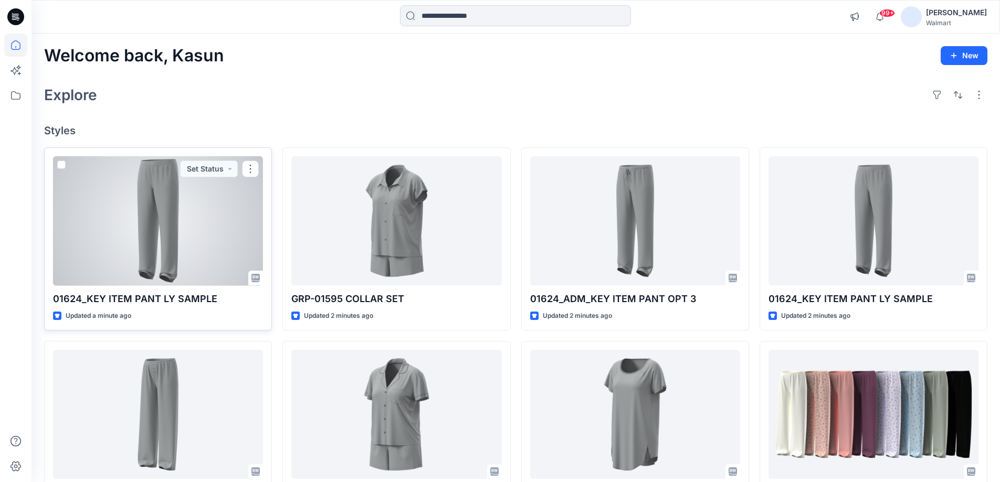
click at [185, 236] on div at bounding box center [158, 221] width 210 height 130
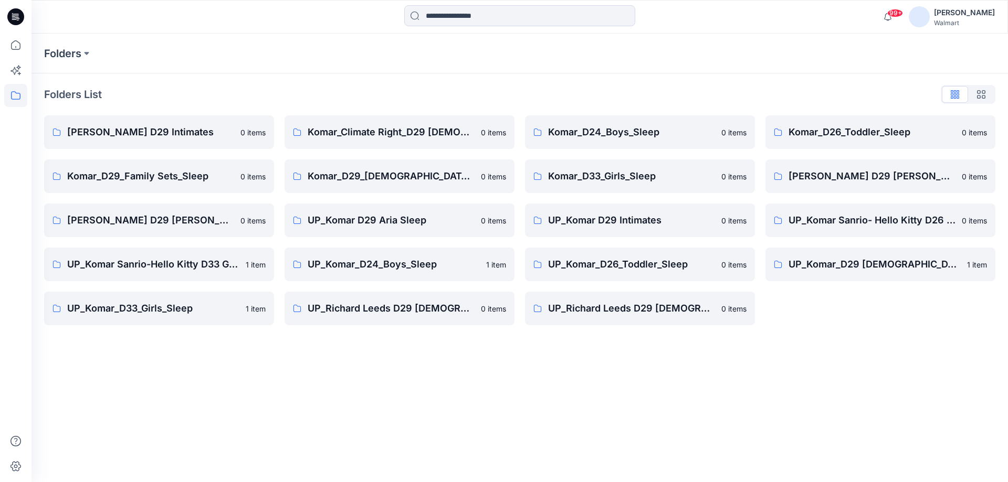
click at [22, 23] on icon at bounding box center [15, 17] width 17 height 34
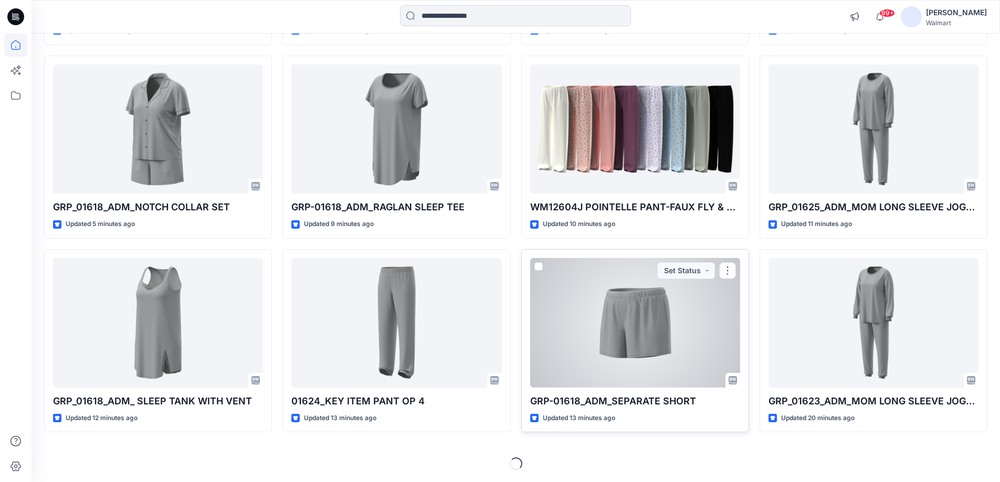
scroll to position [286, 0]
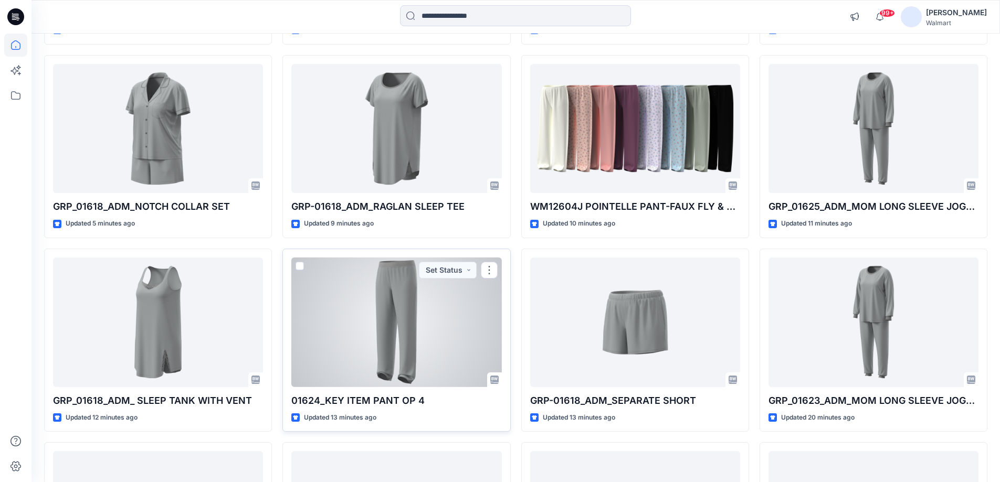
click at [395, 333] on div at bounding box center [396, 323] width 210 height 130
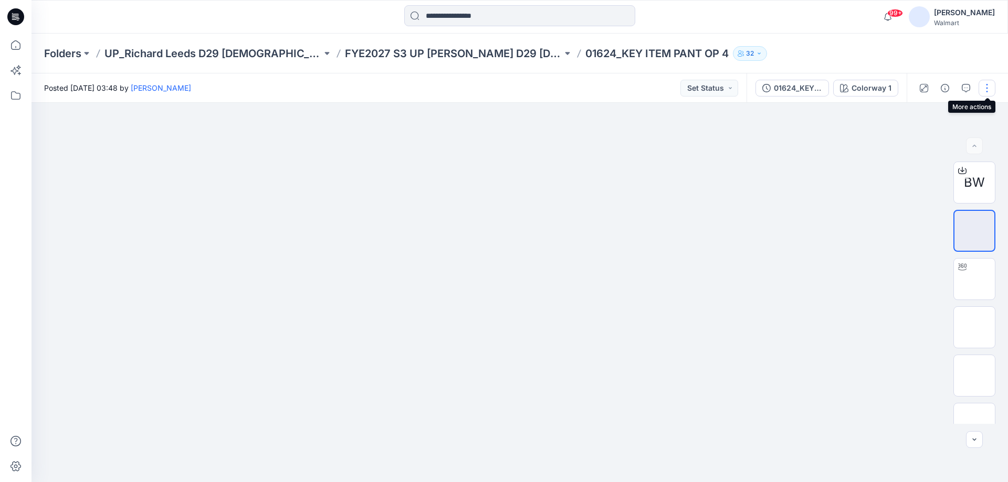
click at [985, 86] on button "button" at bounding box center [986, 88] width 17 height 17
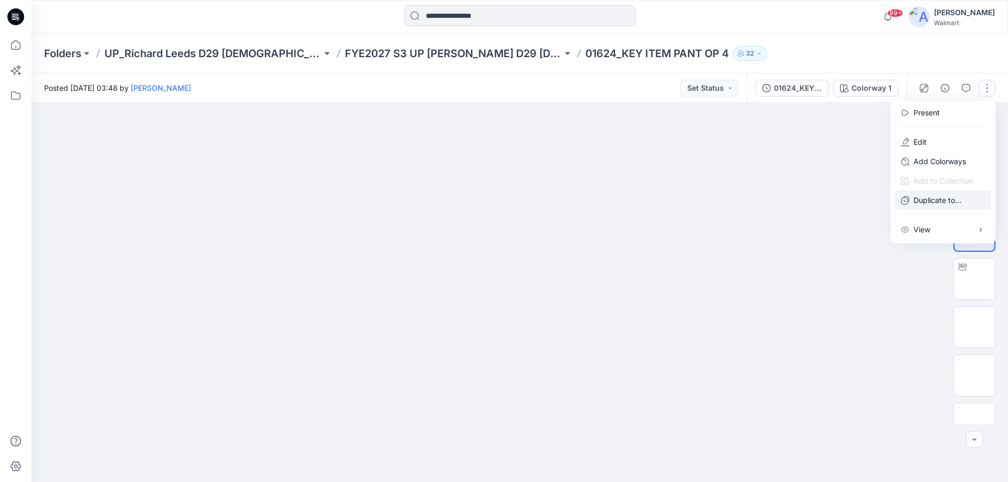
click at [949, 202] on p "Duplicate to..." at bounding box center [937, 200] width 48 height 11
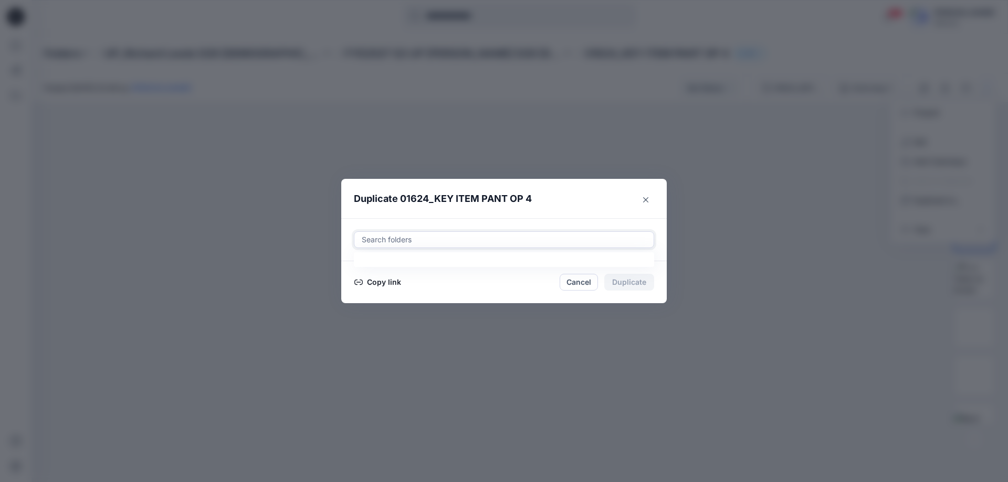
click at [437, 243] on div at bounding box center [504, 240] width 287 height 13
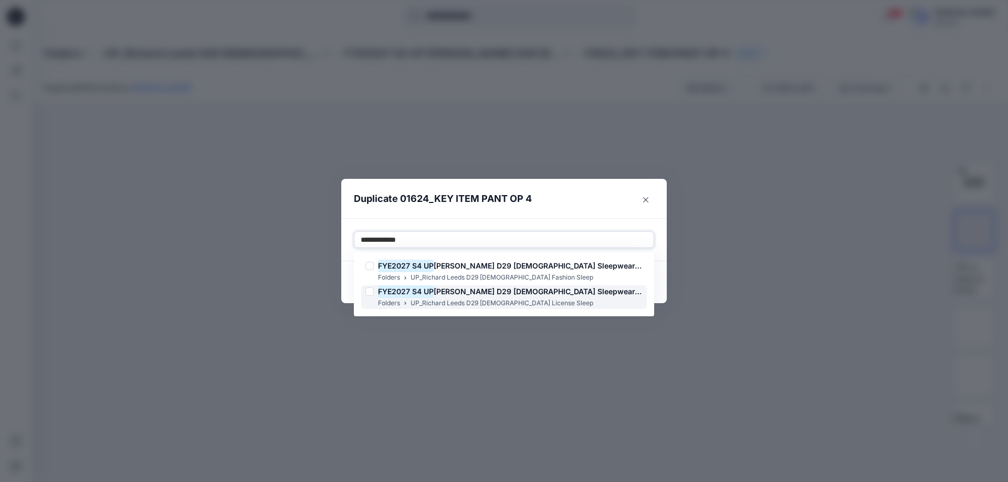
click at [475, 294] on span "Richard Leeds D29 Ladies Sleepwear-license" at bounding box center [549, 291] width 230 height 9
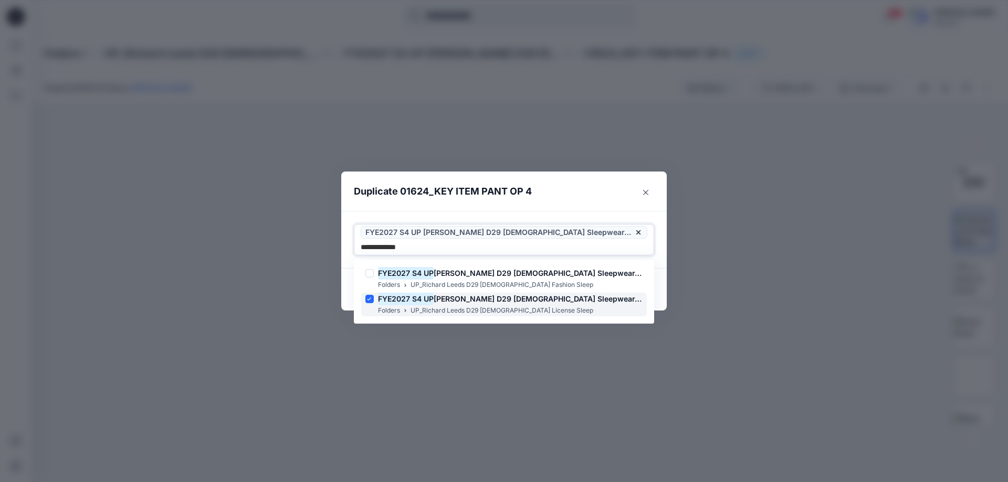
click at [473, 302] on span "Richard Leeds D29 Ladies Sleepwear-license" at bounding box center [549, 298] width 230 height 9
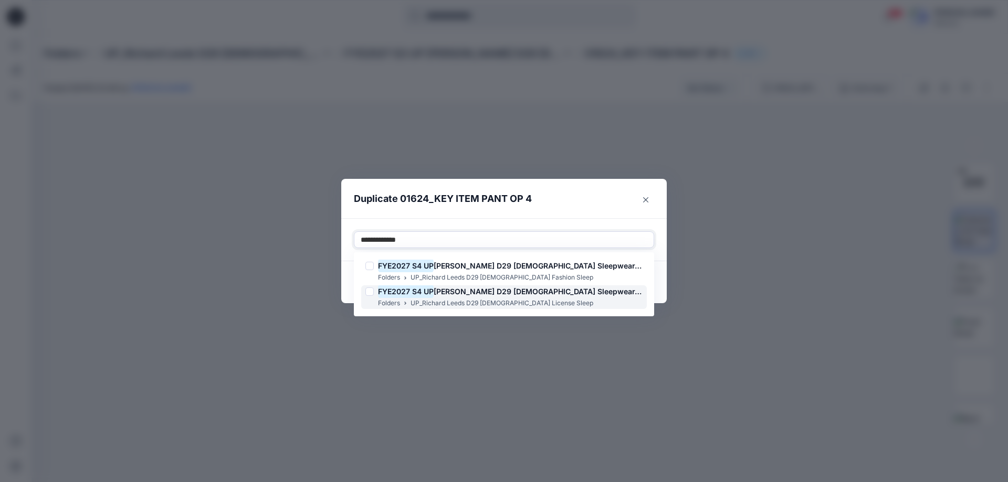
click at [473, 294] on span "Richard Leeds D29 Ladies Sleepwear-license" at bounding box center [549, 291] width 230 height 9
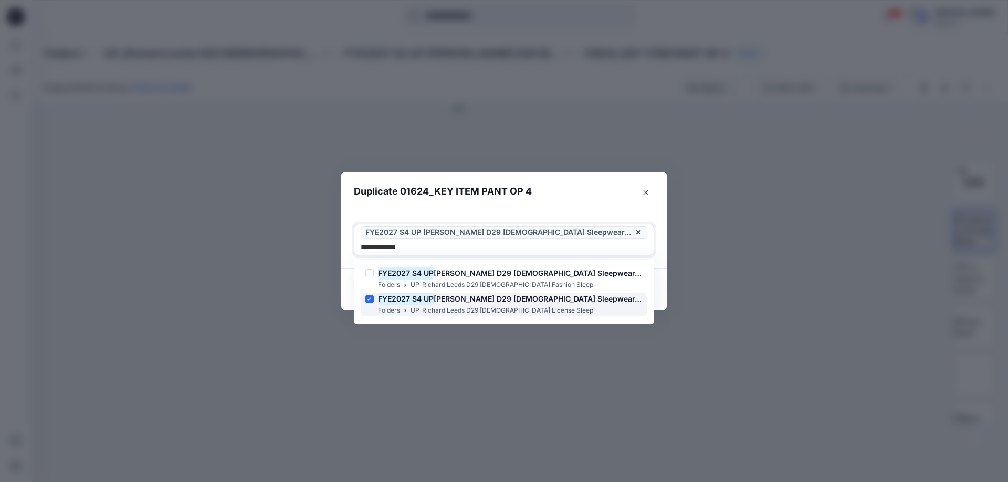
click at [476, 303] on span "Richard Leeds D29 Ladies Sleepwear-license" at bounding box center [549, 298] width 230 height 9
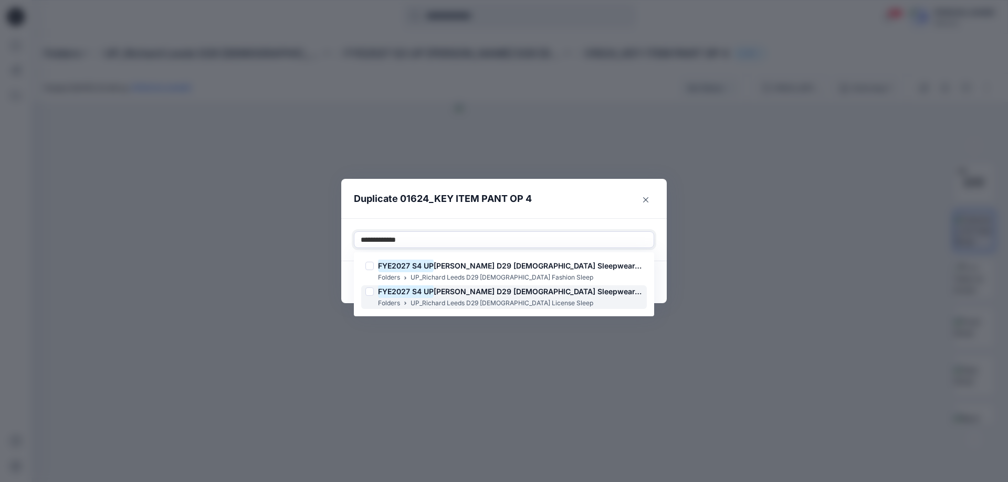
click at [477, 302] on p "UP_Richard Leeds D29 [DEMOGRAPHIC_DATA] License Sleep" at bounding box center [501, 303] width 183 height 11
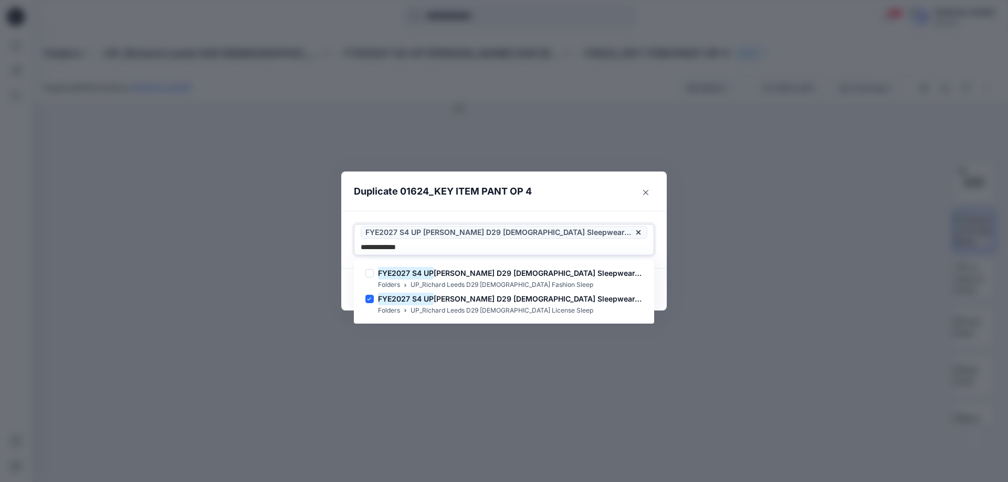
type input "**********"
click at [605, 201] on header "Duplicate 01624_KEY ITEM PANT OP 4" at bounding box center [493, 192] width 304 height 40
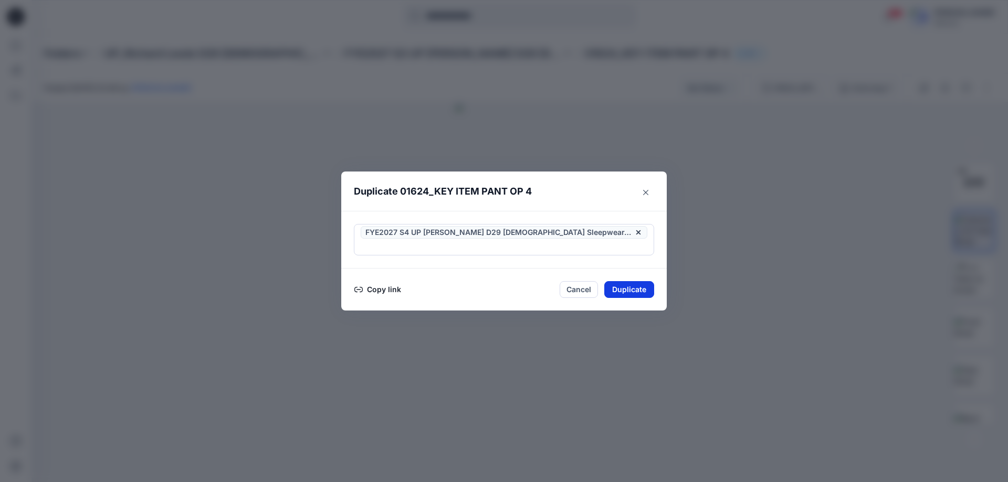
click at [629, 286] on button "Duplicate" at bounding box center [629, 289] width 50 height 17
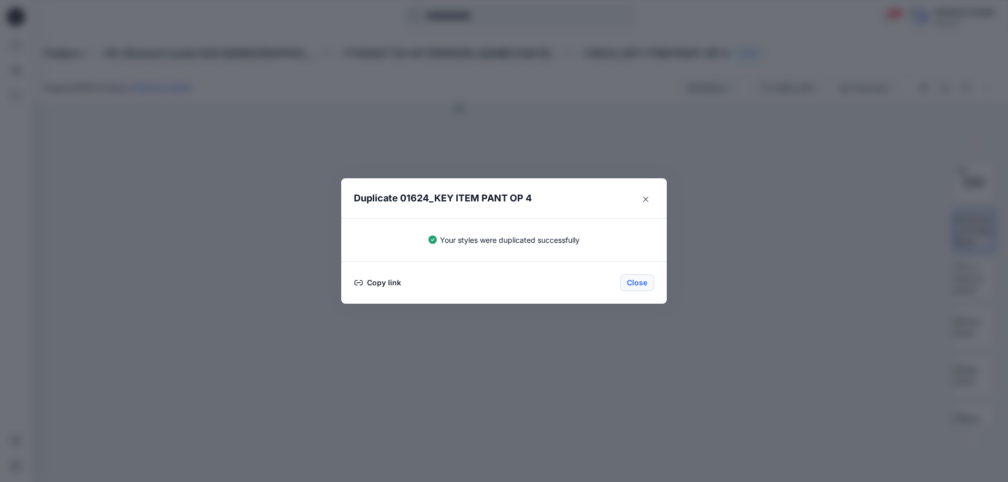
click at [633, 283] on button "Close" at bounding box center [637, 283] width 34 height 17
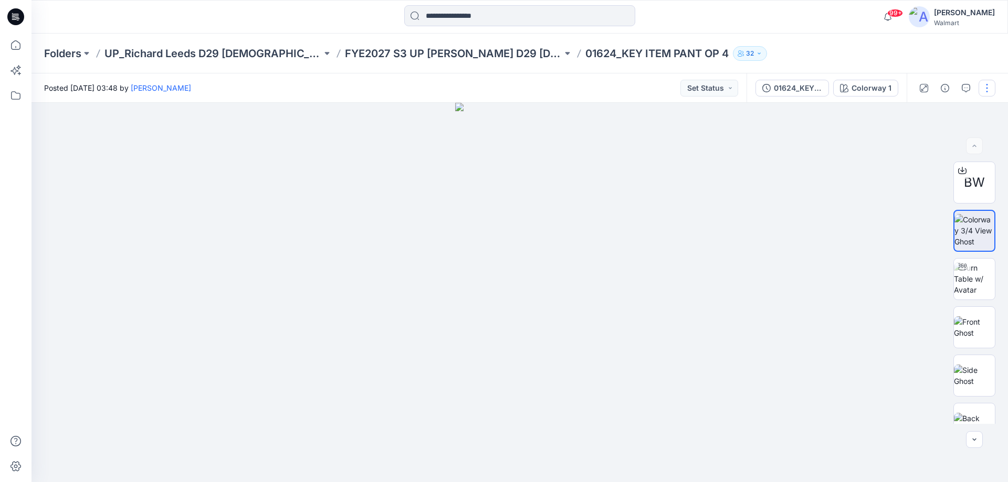
click at [980, 85] on button "button" at bounding box center [986, 88] width 17 height 17
click at [935, 139] on button "Edit" at bounding box center [942, 141] width 97 height 19
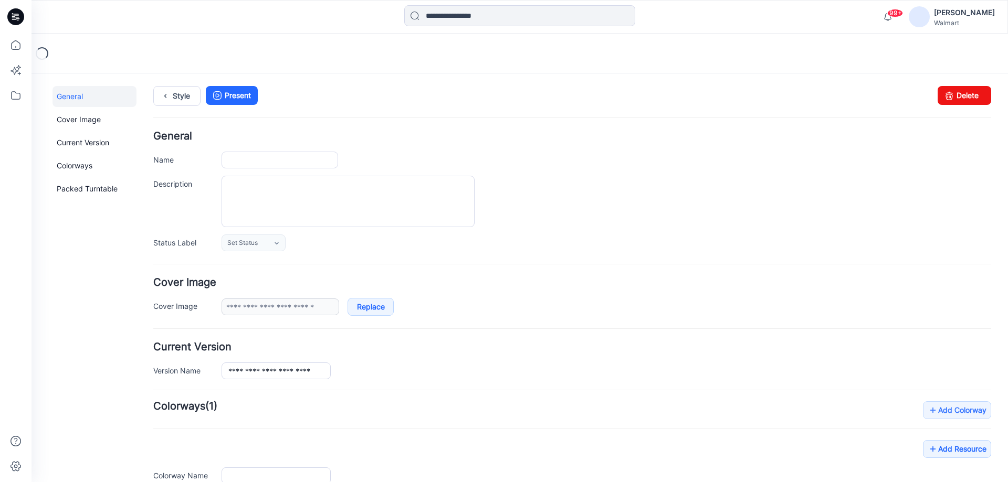
type input "**********"
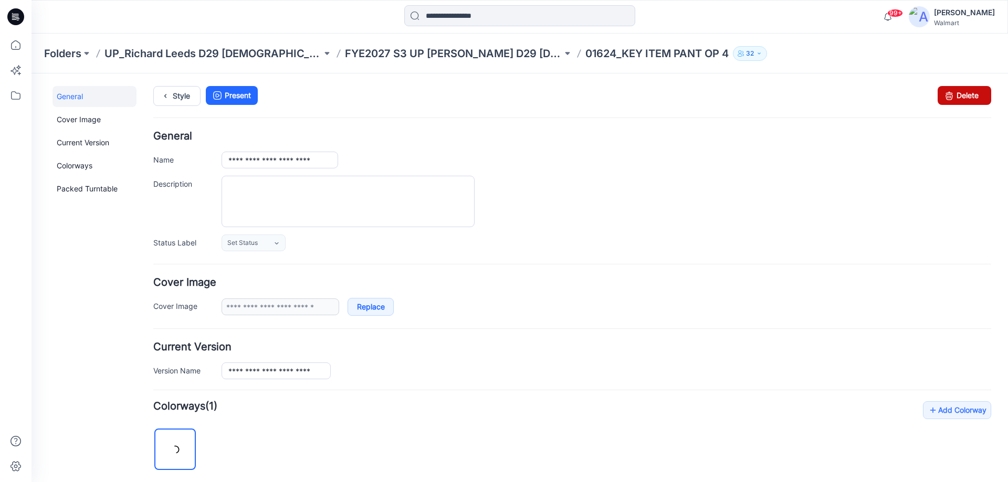
click at [950, 92] on link "Delete" at bounding box center [964, 95] width 54 height 19
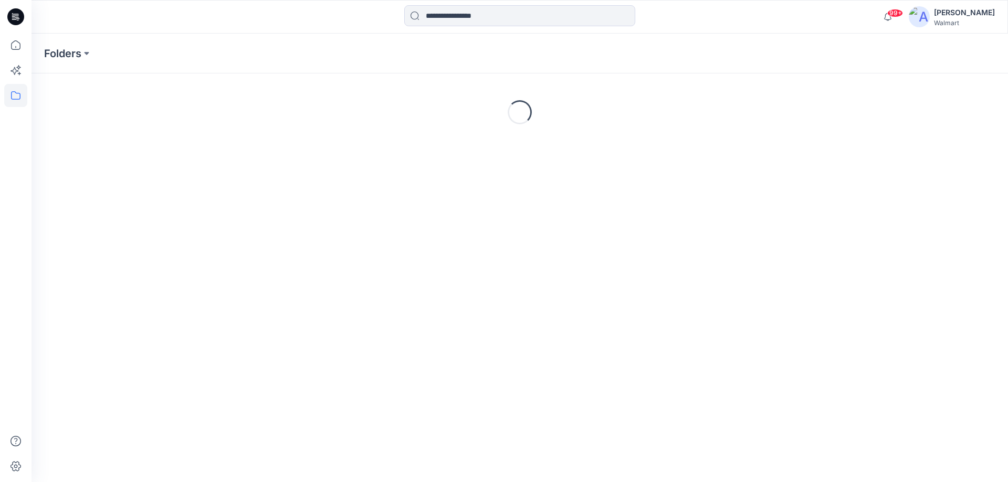
click at [12, 20] on icon at bounding box center [15, 16] width 17 height 17
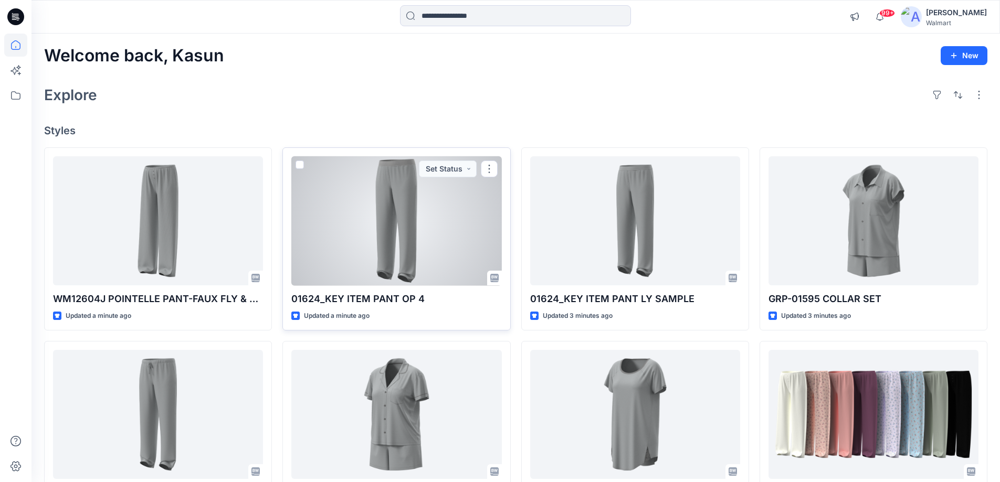
click at [414, 248] on div at bounding box center [396, 221] width 210 height 130
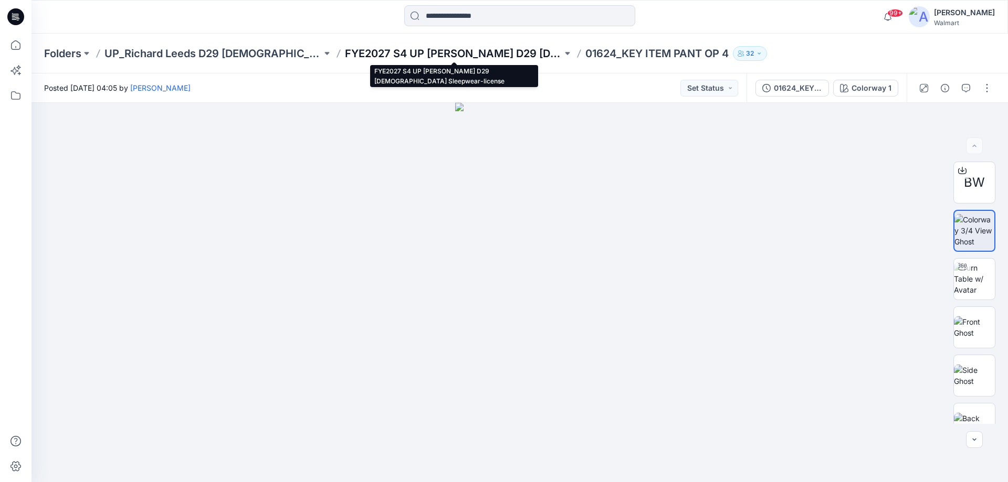
click at [389, 49] on p "FYE2027 S4 UP [PERSON_NAME] D29 [DEMOGRAPHIC_DATA] Sleepwear-license" at bounding box center [453, 53] width 217 height 15
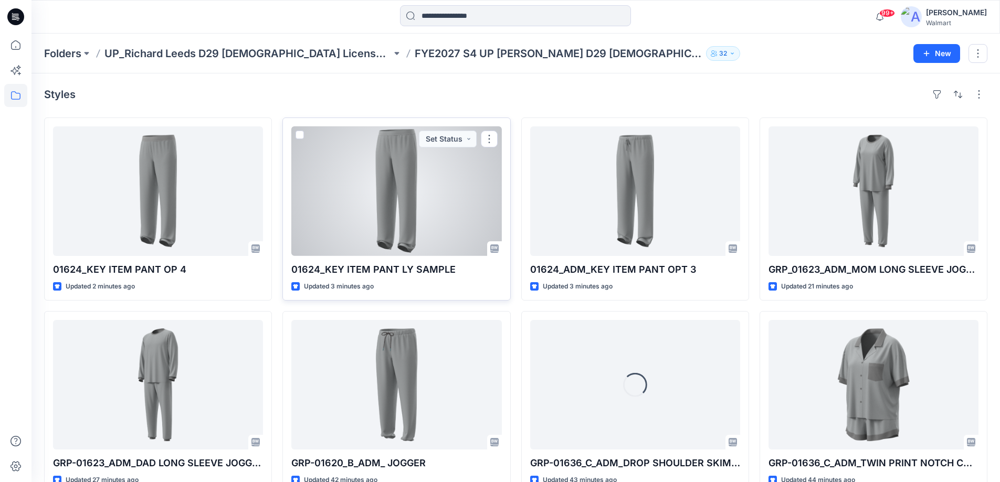
click at [416, 208] on div at bounding box center [396, 192] width 210 height 130
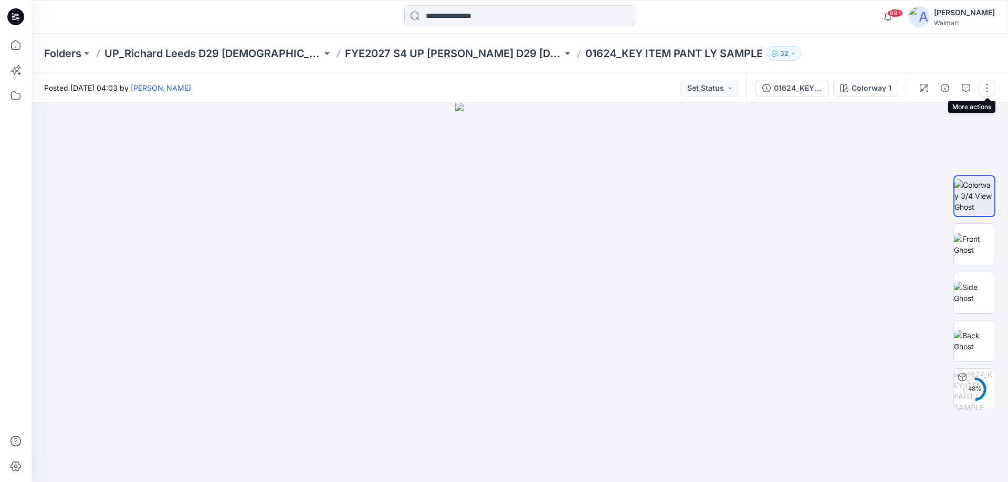
click at [992, 88] on button "button" at bounding box center [986, 88] width 17 height 17
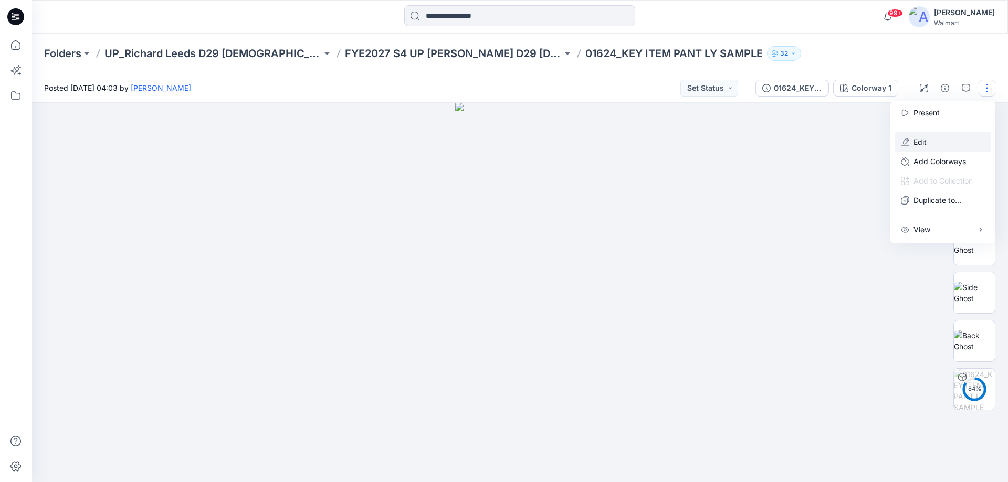
click at [927, 140] on button "Edit" at bounding box center [942, 141] width 97 height 19
click at [926, 142] on button "Edit" at bounding box center [942, 141] width 97 height 19
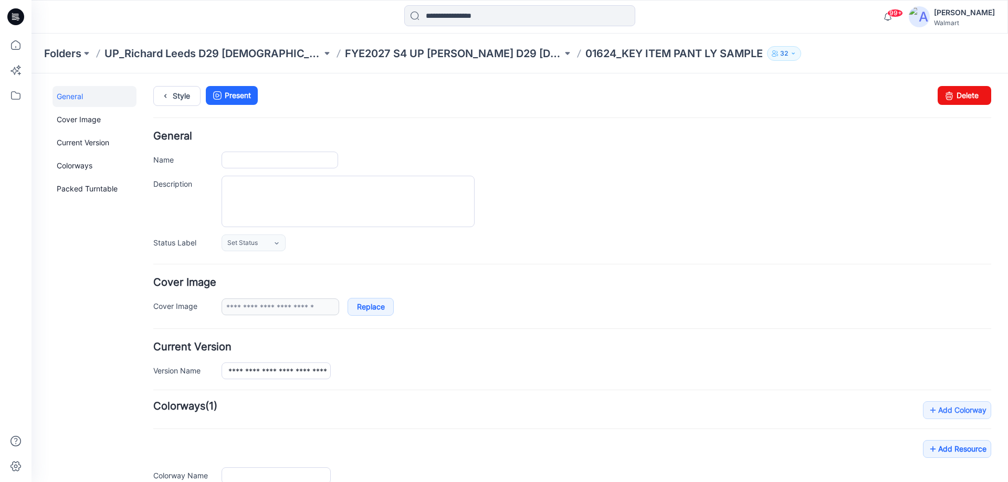
type input "**********"
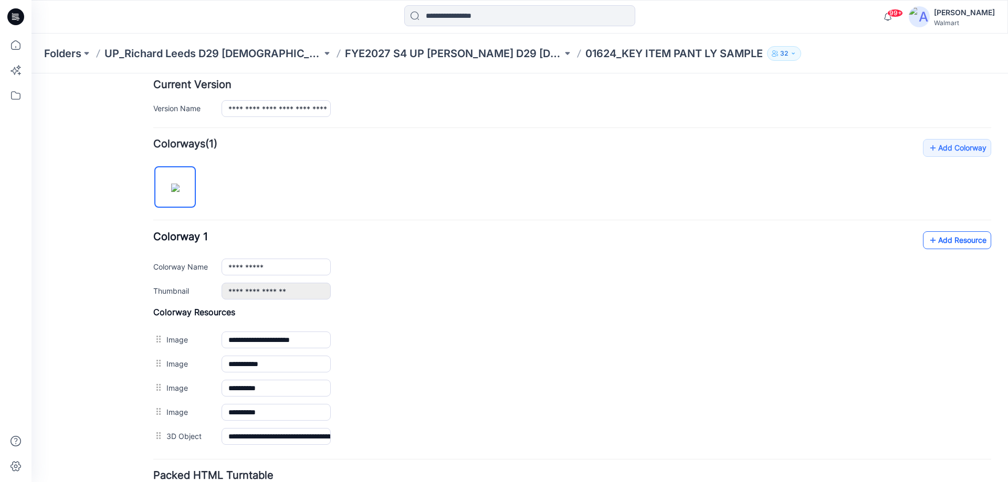
click at [931, 240] on link "Add Resource" at bounding box center [957, 240] width 68 height 18
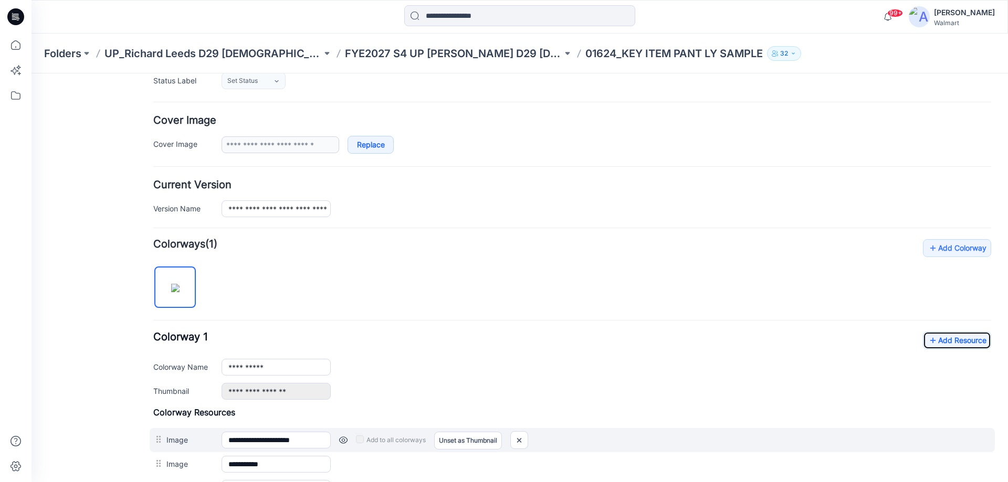
scroll to position [0, 0]
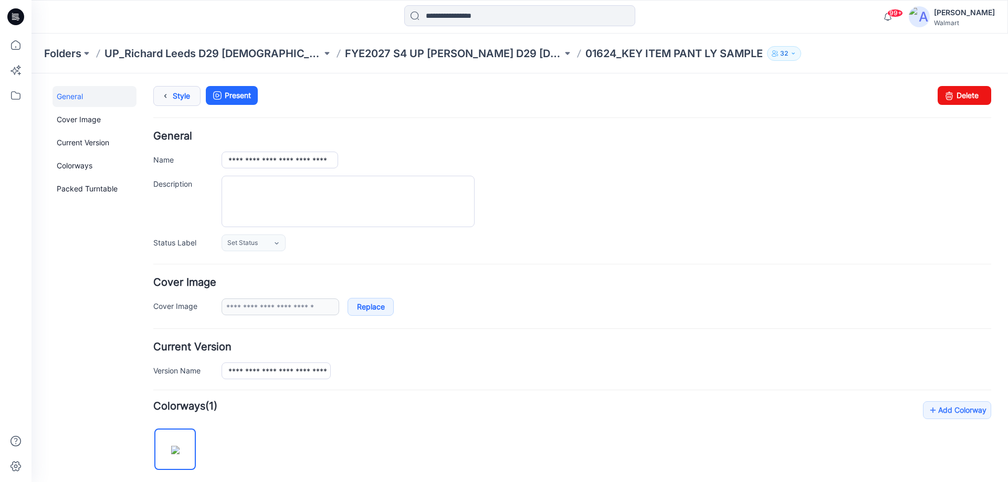
click at [183, 100] on link "Style" at bounding box center [176, 96] width 47 height 20
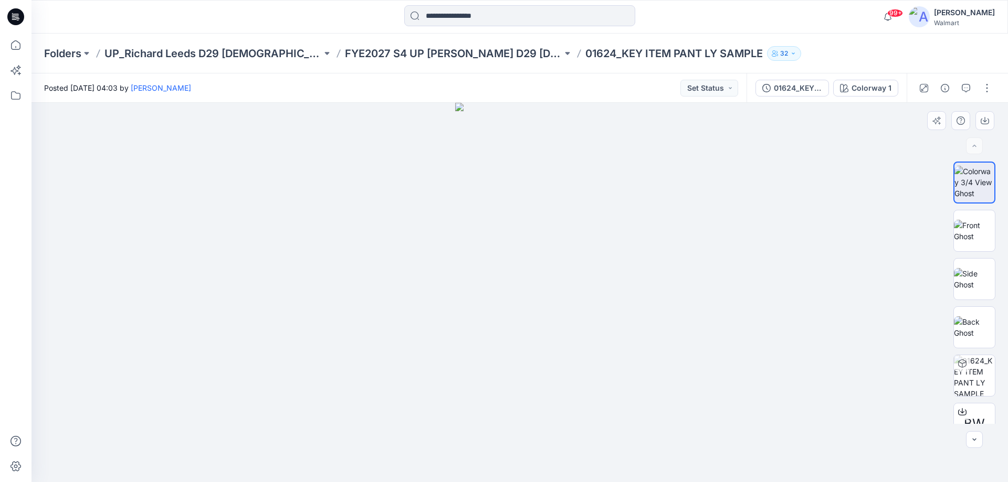
drag, startPoint x: 555, startPoint y: 245, endPoint x: 512, endPoint y: 248, distance: 43.7
click at [512, 248] on img at bounding box center [519, 293] width 129 height 380
drag, startPoint x: 575, startPoint y: 171, endPoint x: 573, endPoint y: 373, distance: 202.1
click at [573, 373] on img at bounding box center [519, 293] width 165 height 380
drag, startPoint x: 518, startPoint y: 468, endPoint x: 636, endPoint y: 460, distance: 118.4
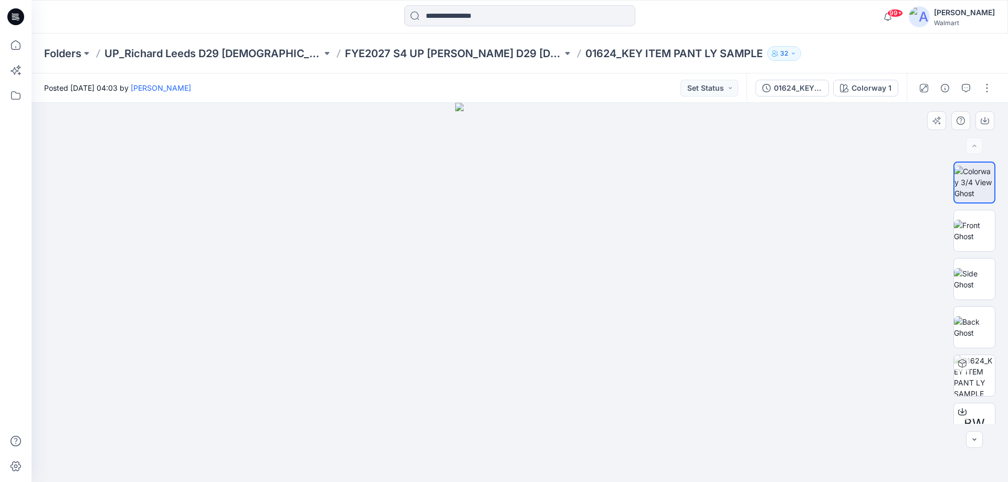
click at [637, 464] on div at bounding box center [519, 293] width 976 height 380
drag, startPoint x: 514, startPoint y: 196, endPoint x: 519, endPoint y: 311, distance: 115.0
click at [519, 312] on img at bounding box center [519, 255] width 165 height 456
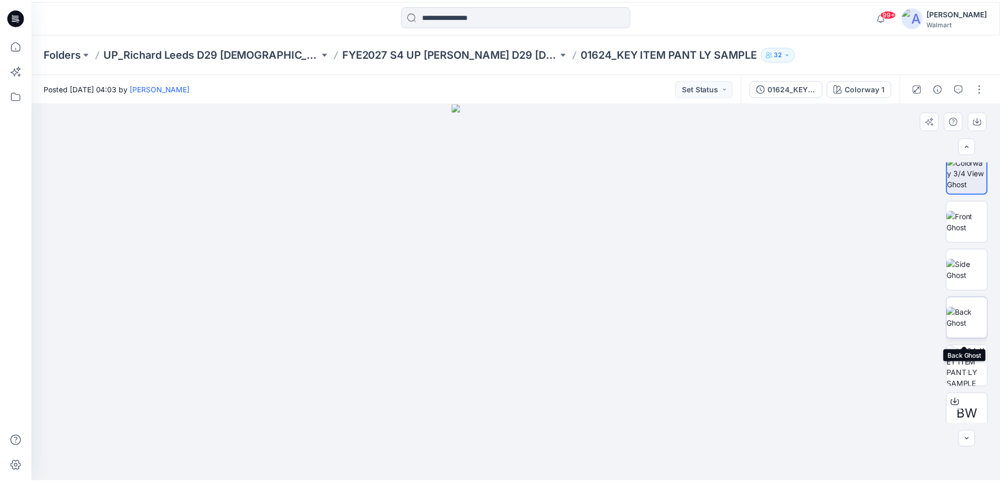
scroll to position [21, 0]
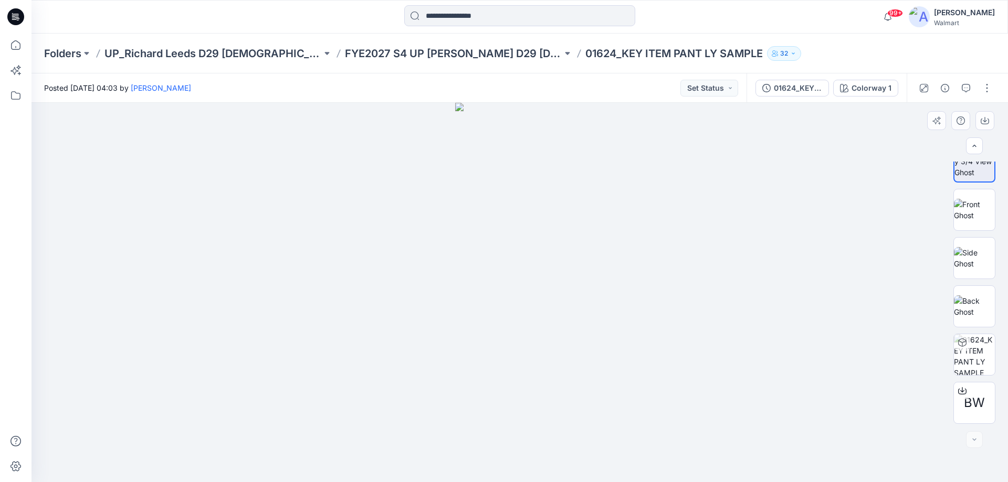
drag, startPoint x: 668, startPoint y: 281, endPoint x: 664, endPoint y: 286, distance: 5.6
click at [16, 15] on icon at bounding box center [15, 16] width 17 height 17
